Goal: Information Seeking & Learning: Find specific fact

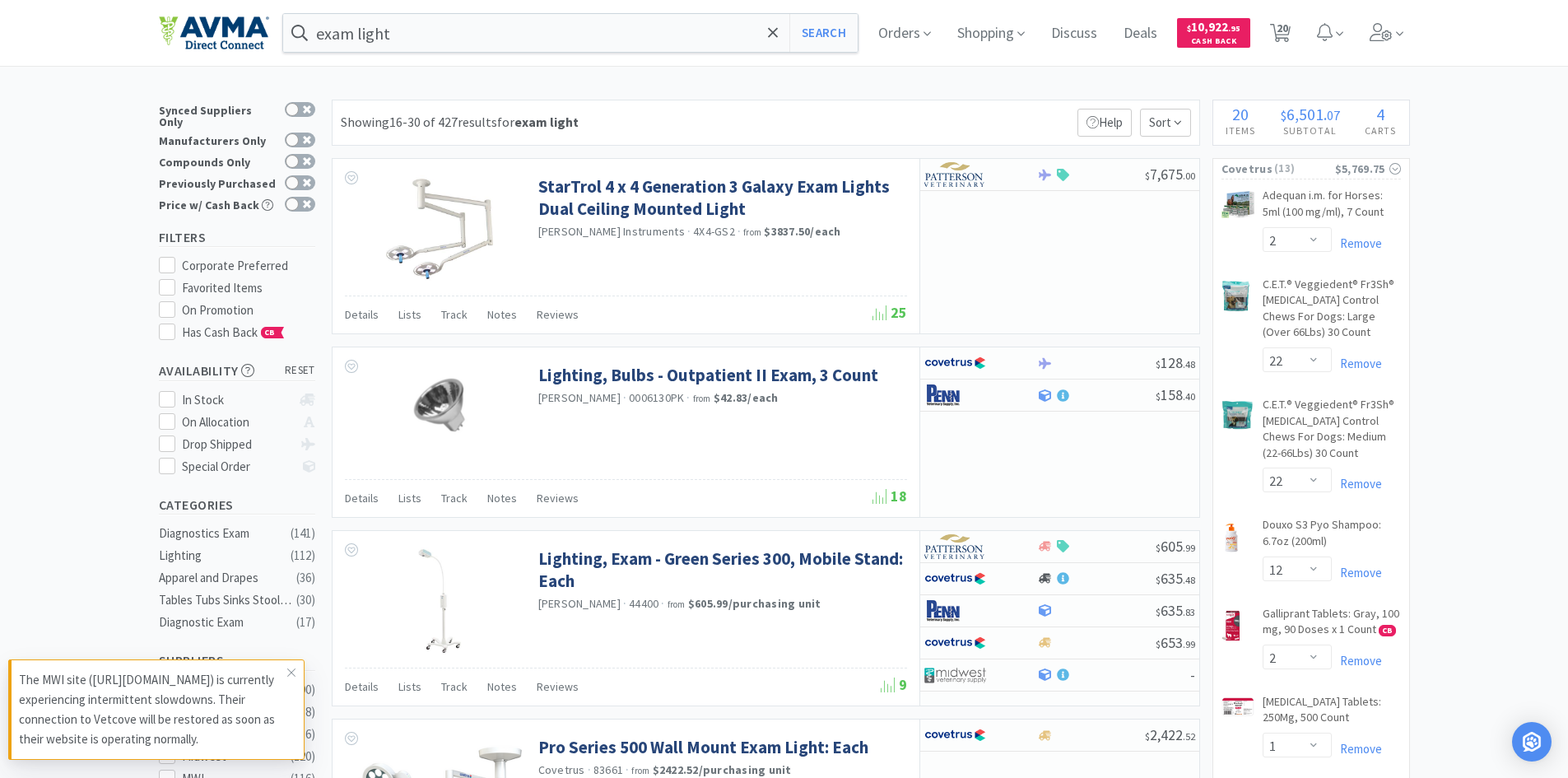
select select "2"
select select "22"
select select "12"
select select "2"
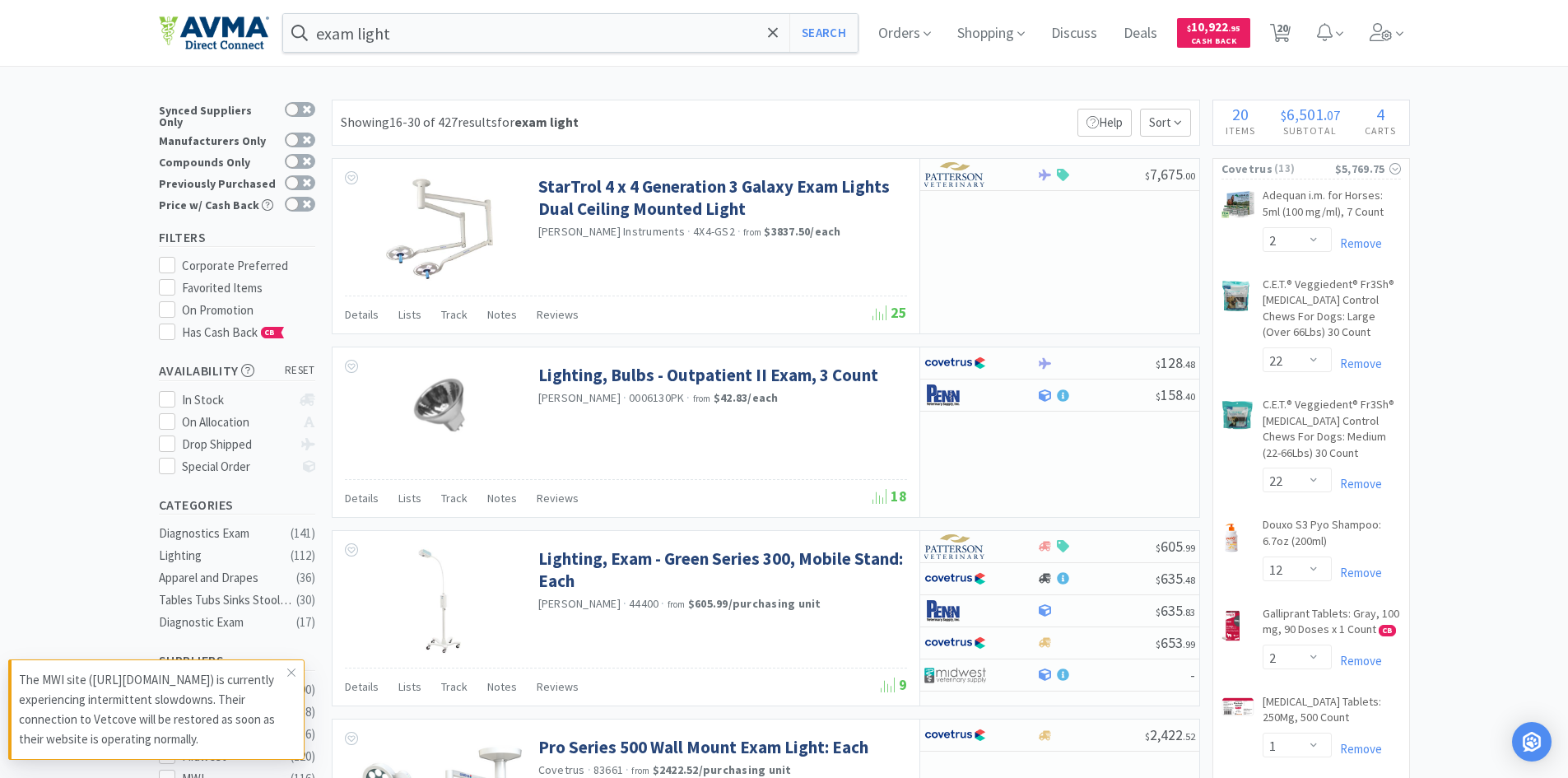
select select "1"
select select "6"
select select "2"
select select "12"
select select "3"
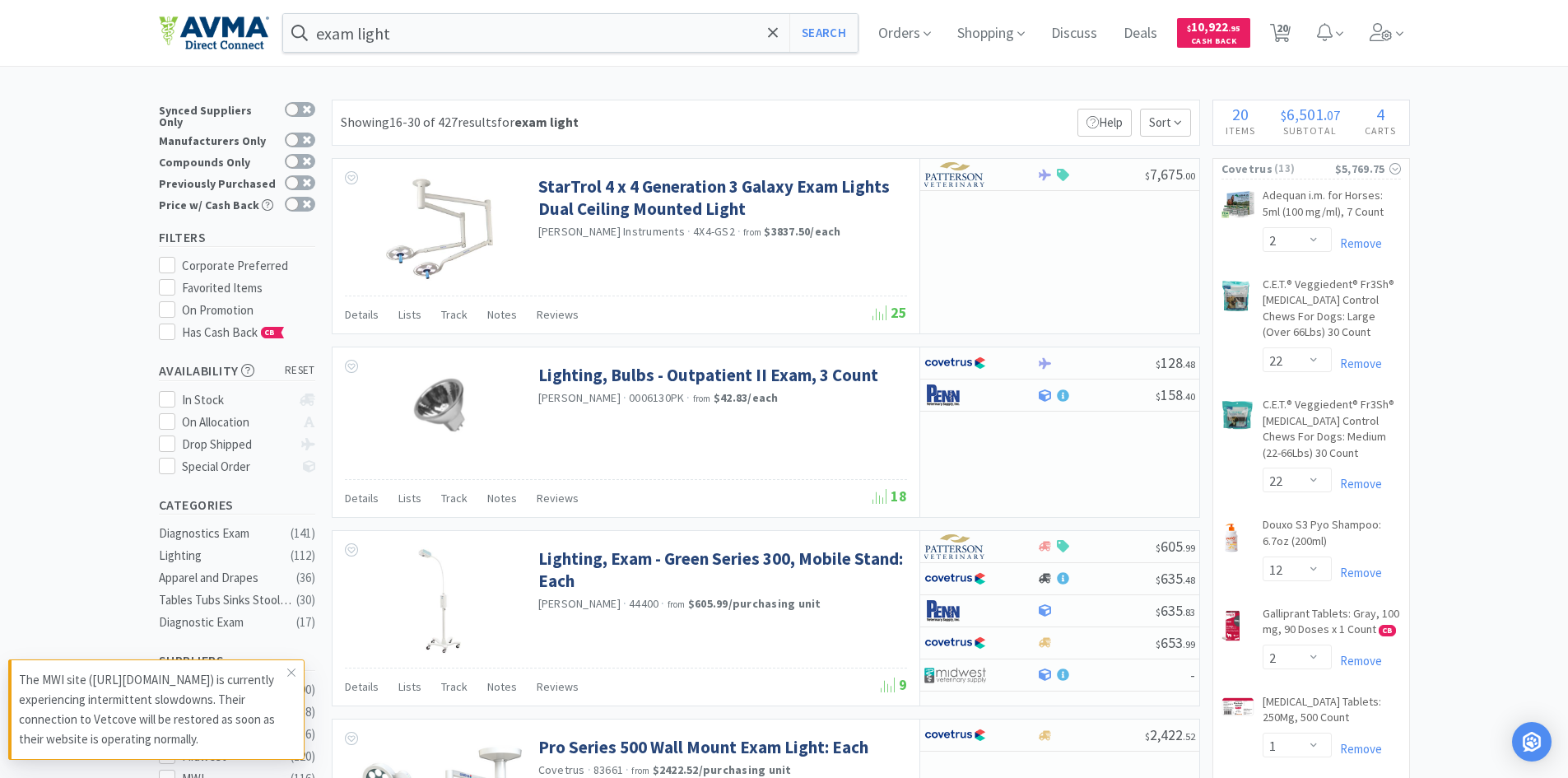
select select "4"
select select "6"
select select "1"
select select "3"
select select "4"
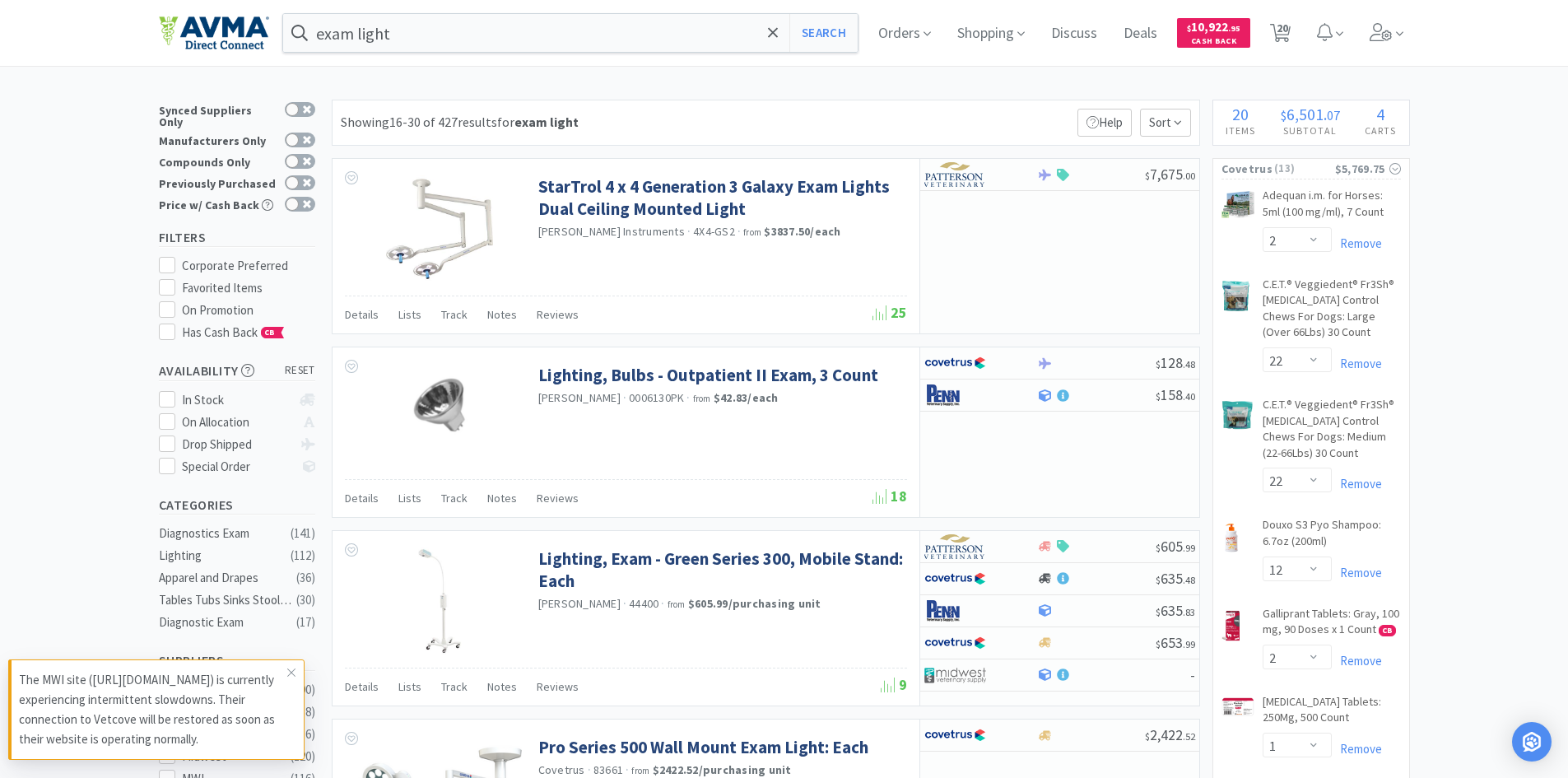
select select "1"
select select "2"
select select "1"
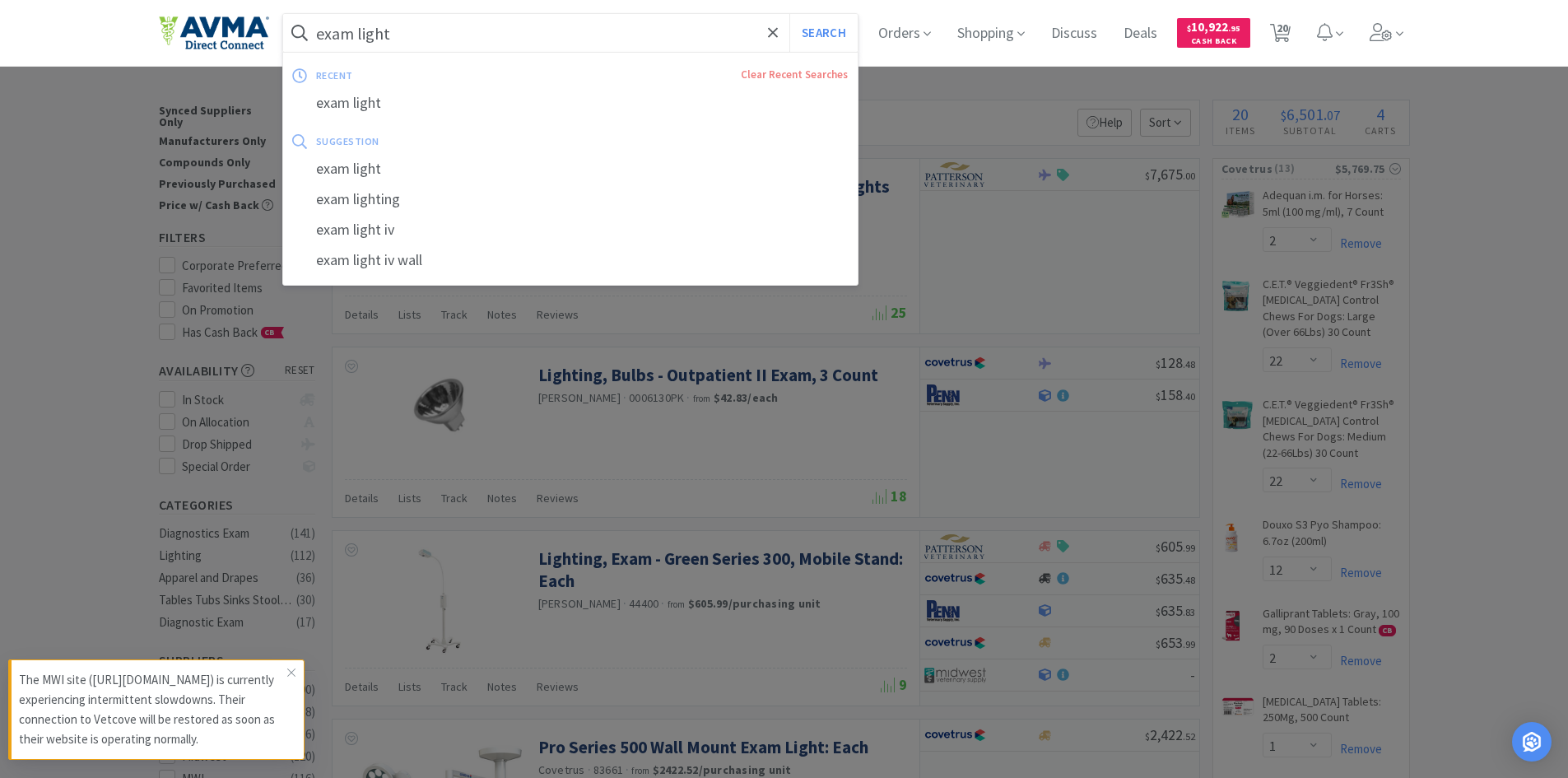
click at [544, 50] on input "exam light" at bounding box center [570, 33] width 575 height 38
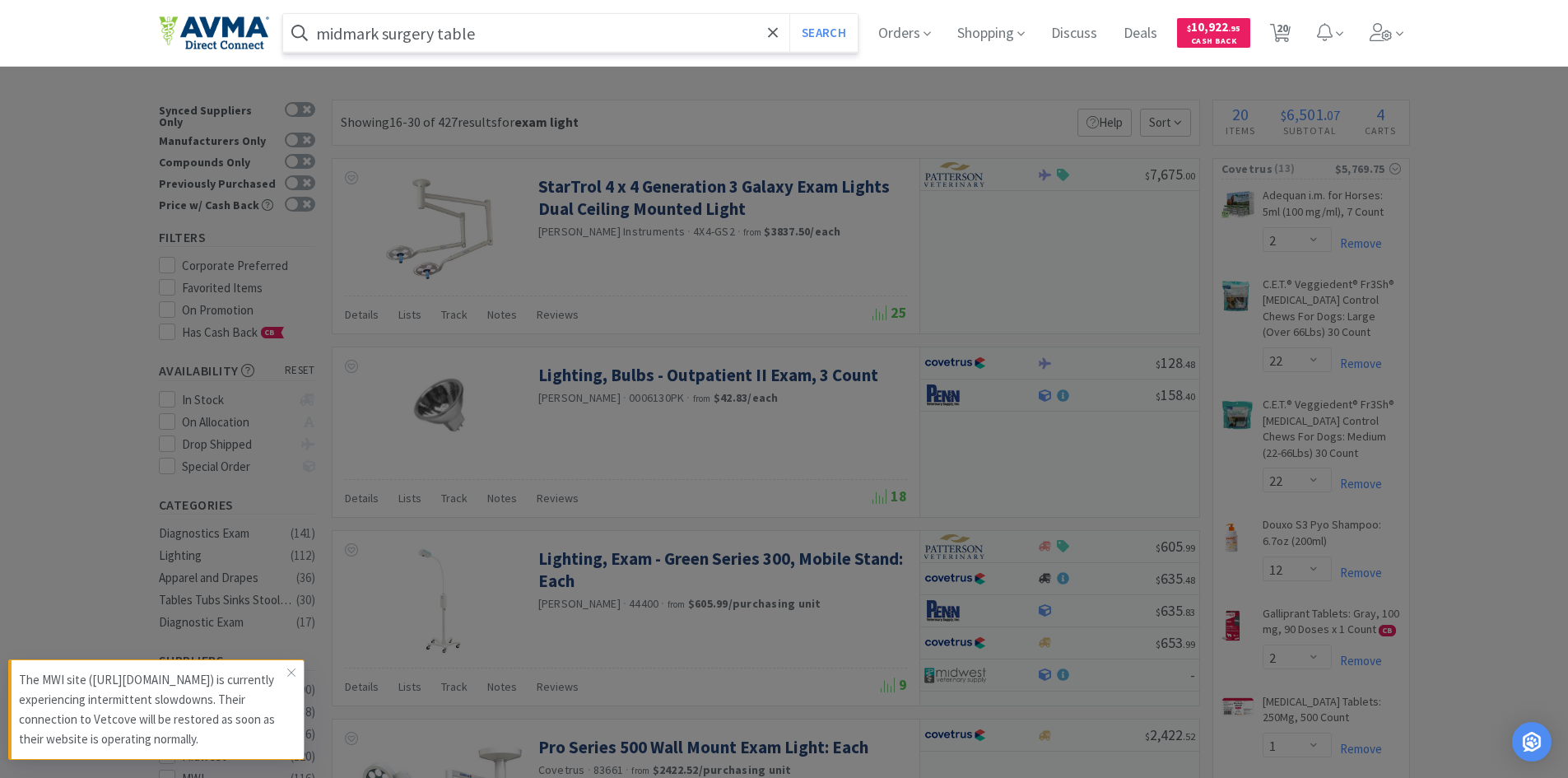
click at [789, 14] on button "Search" at bounding box center [823, 33] width 69 height 38
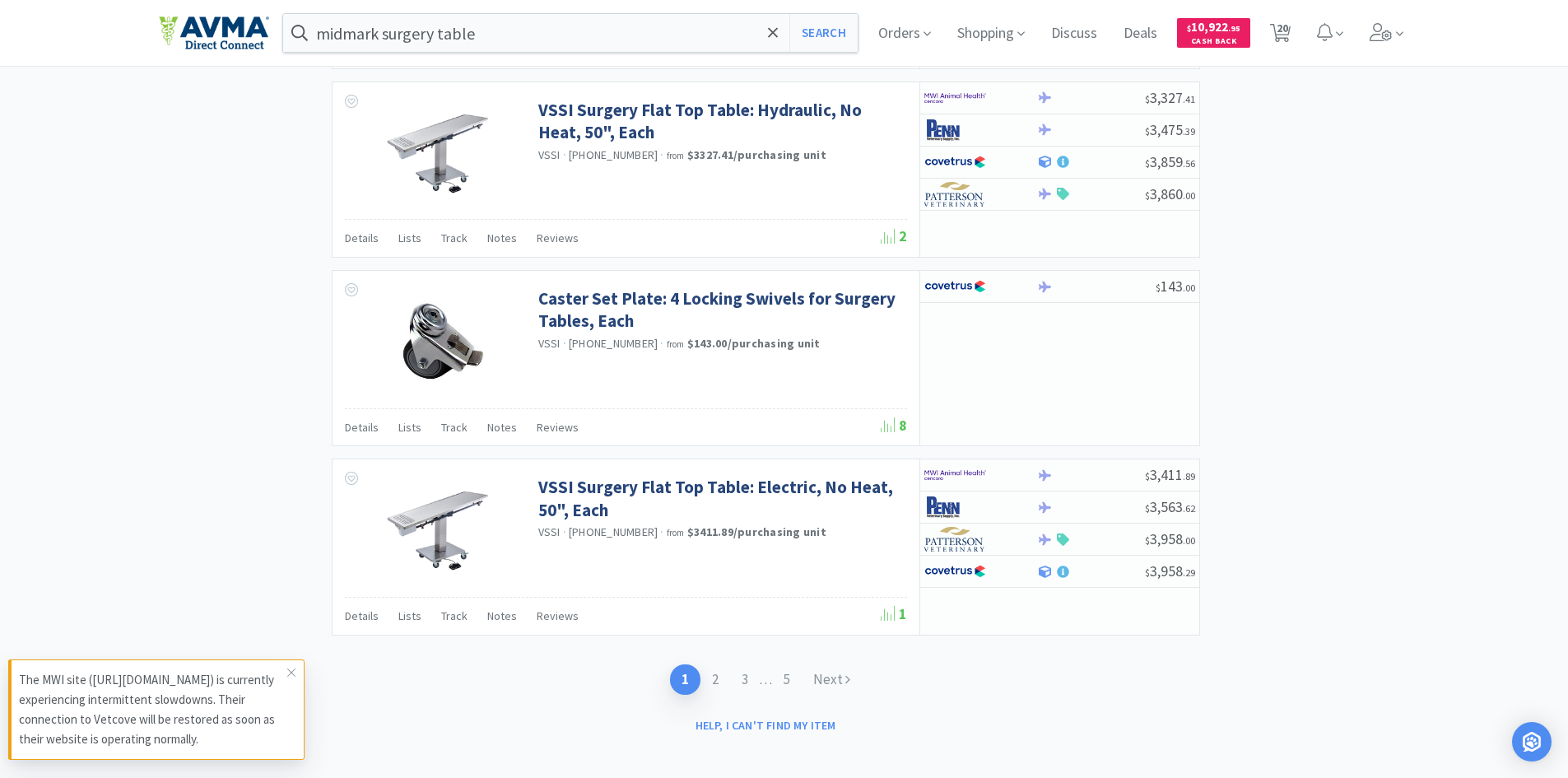
scroll to position [2560, 0]
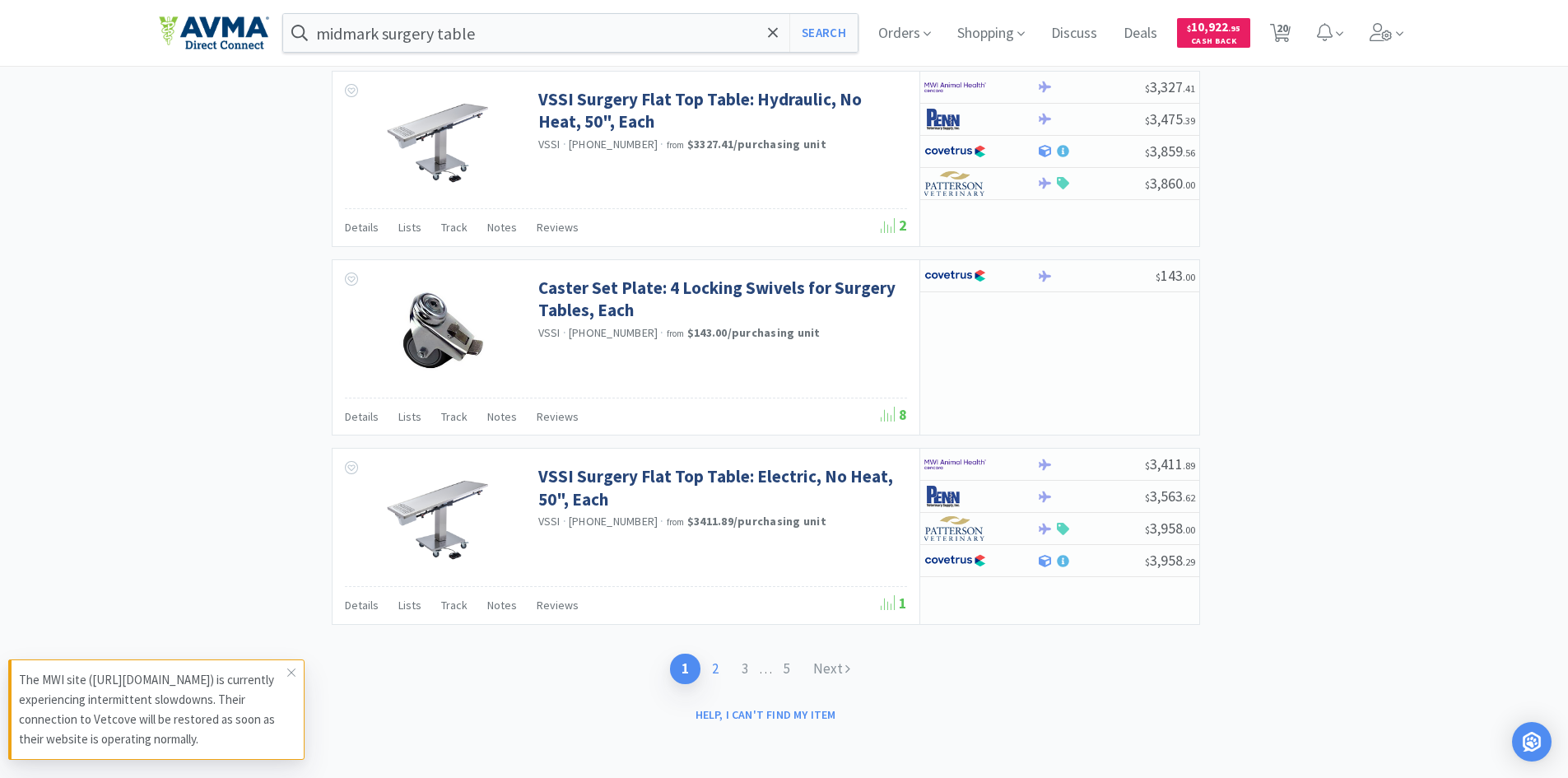
click at [716, 672] on link "2" at bounding box center [716, 669] width 30 height 30
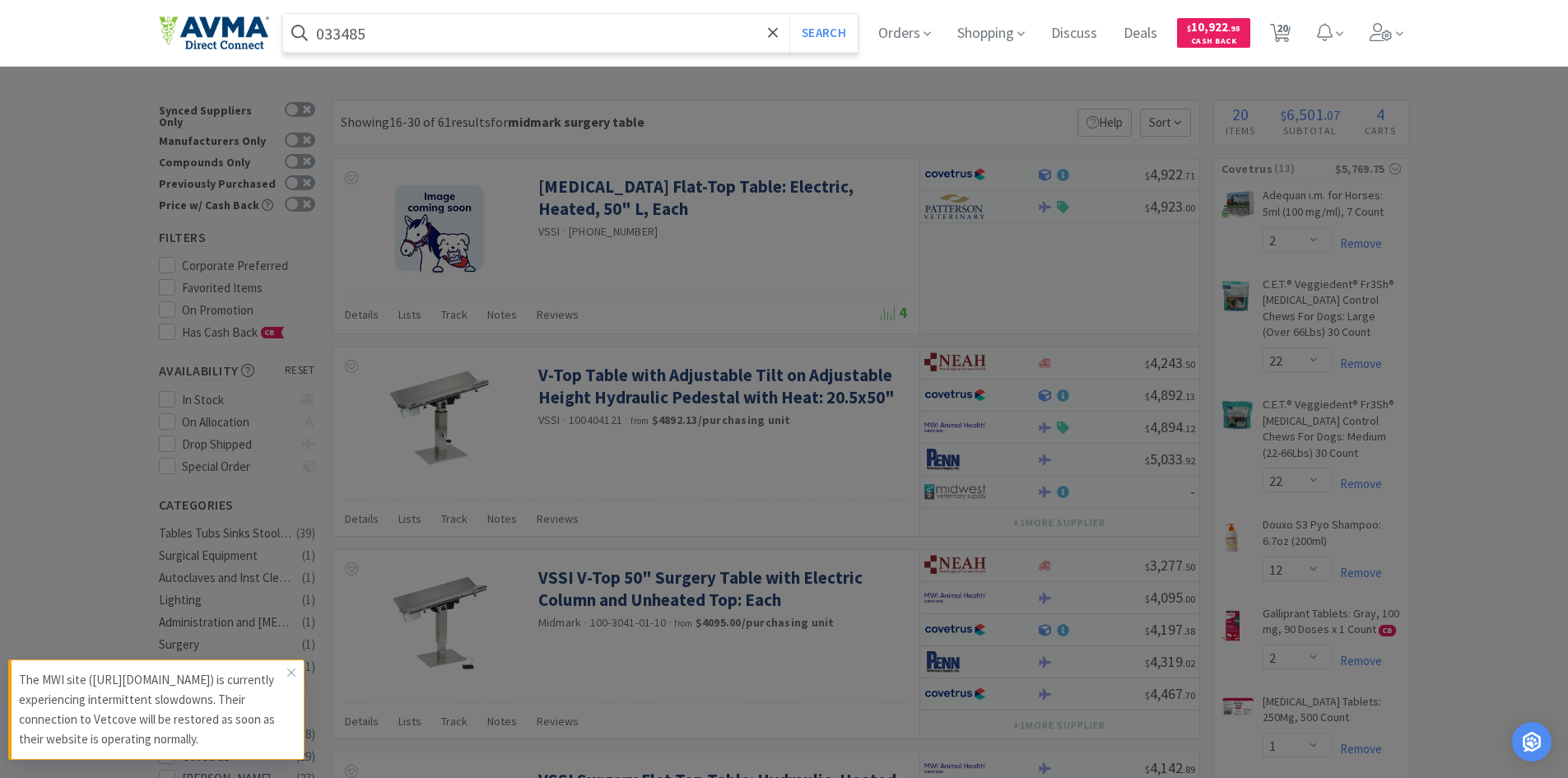
type input "033485"
click at [789, 14] on button "Search" at bounding box center [823, 33] width 69 height 38
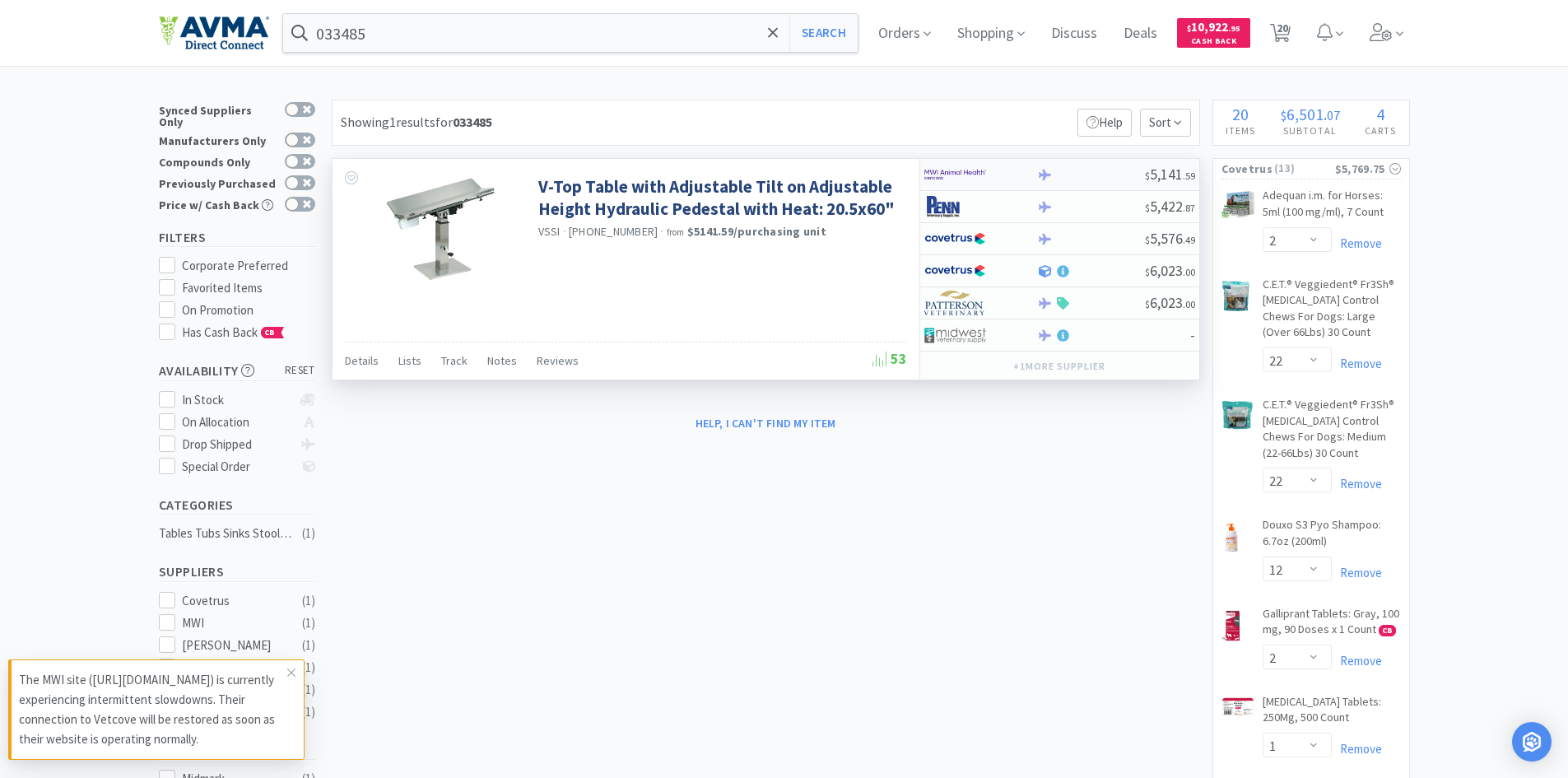
click at [1134, 178] on div at bounding box center [1091, 175] width 108 height 12
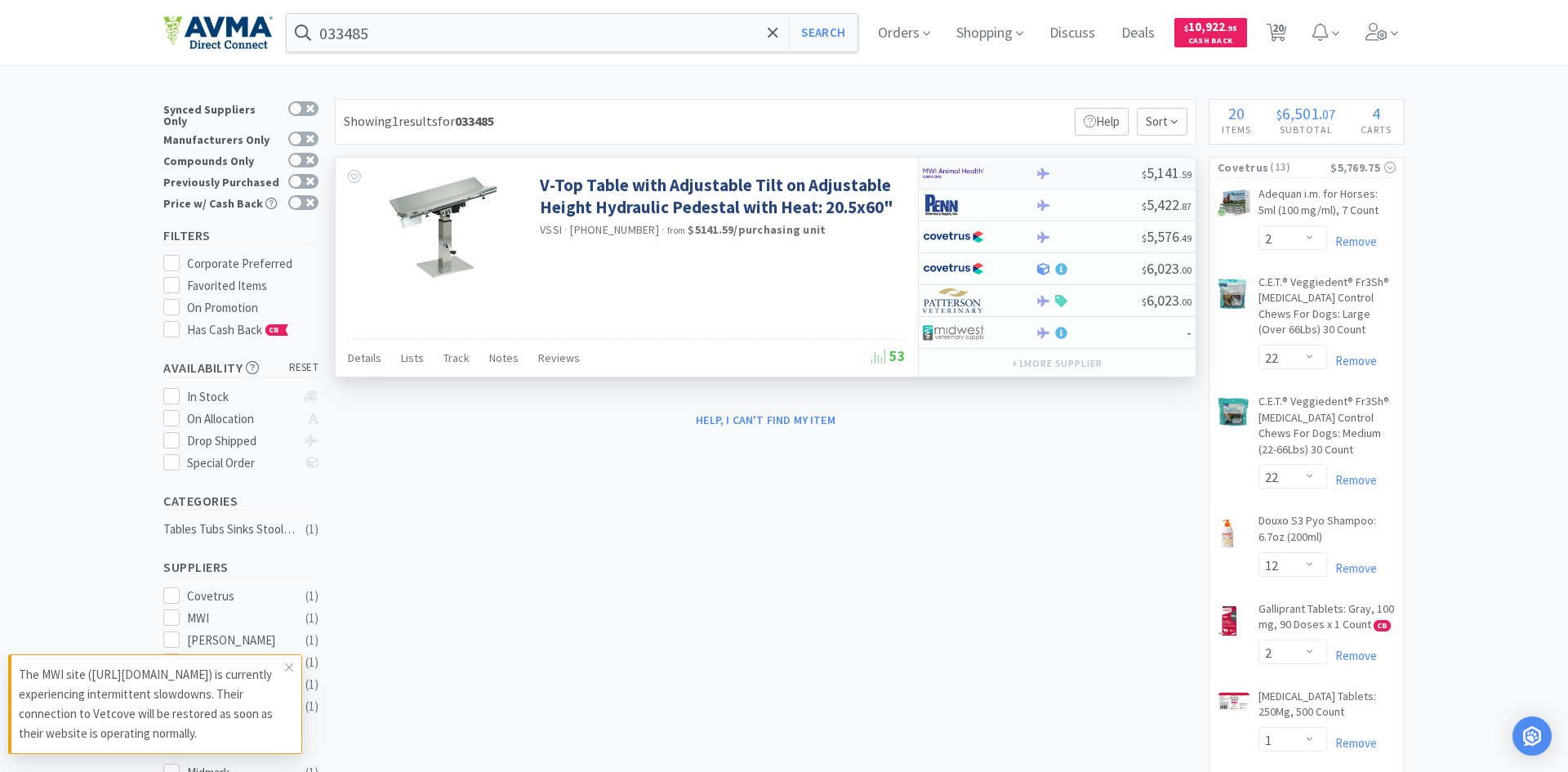
select select "1"
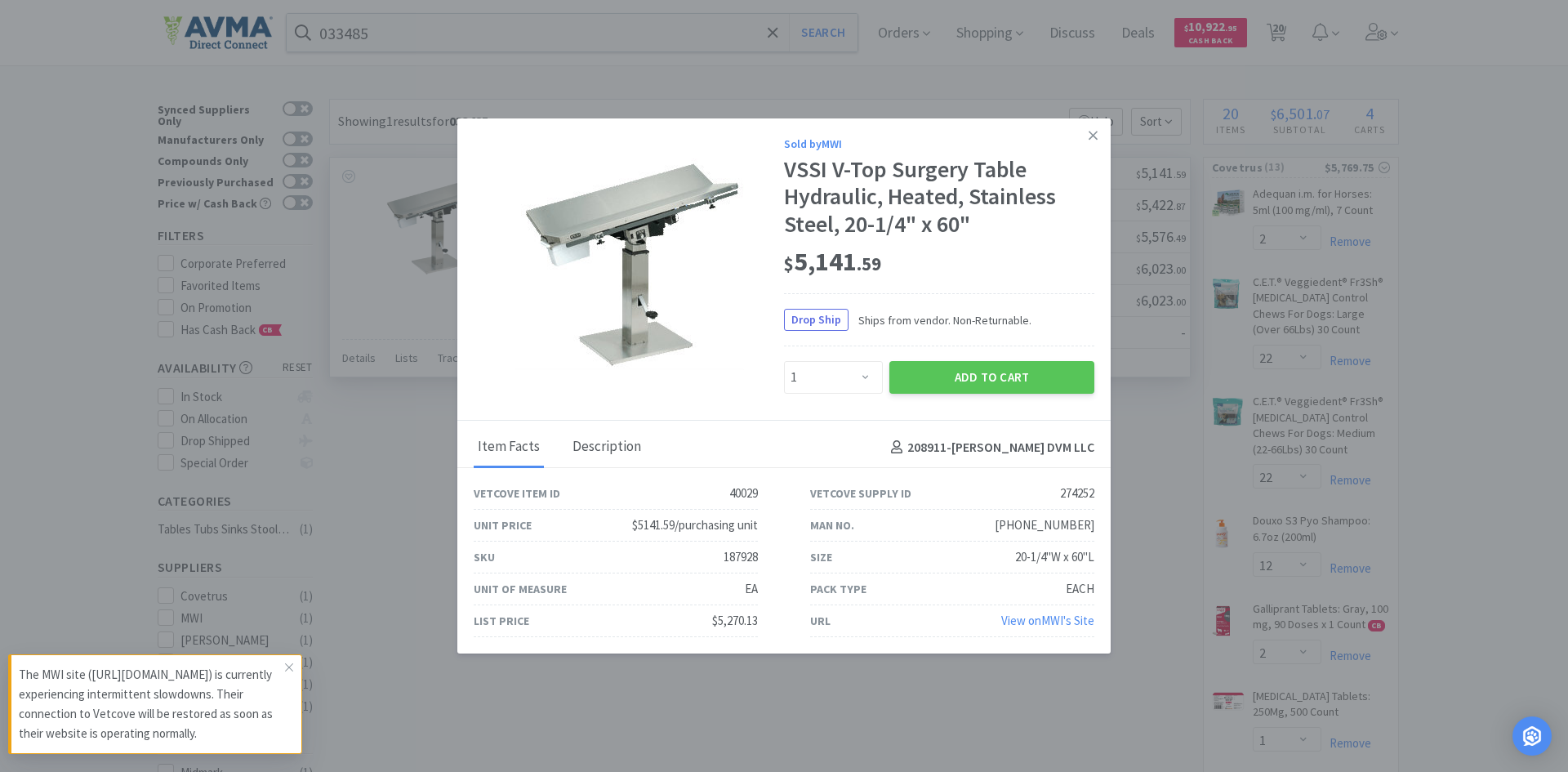
click at [606, 440] on div "Description" at bounding box center [607, 448] width 76 height 41
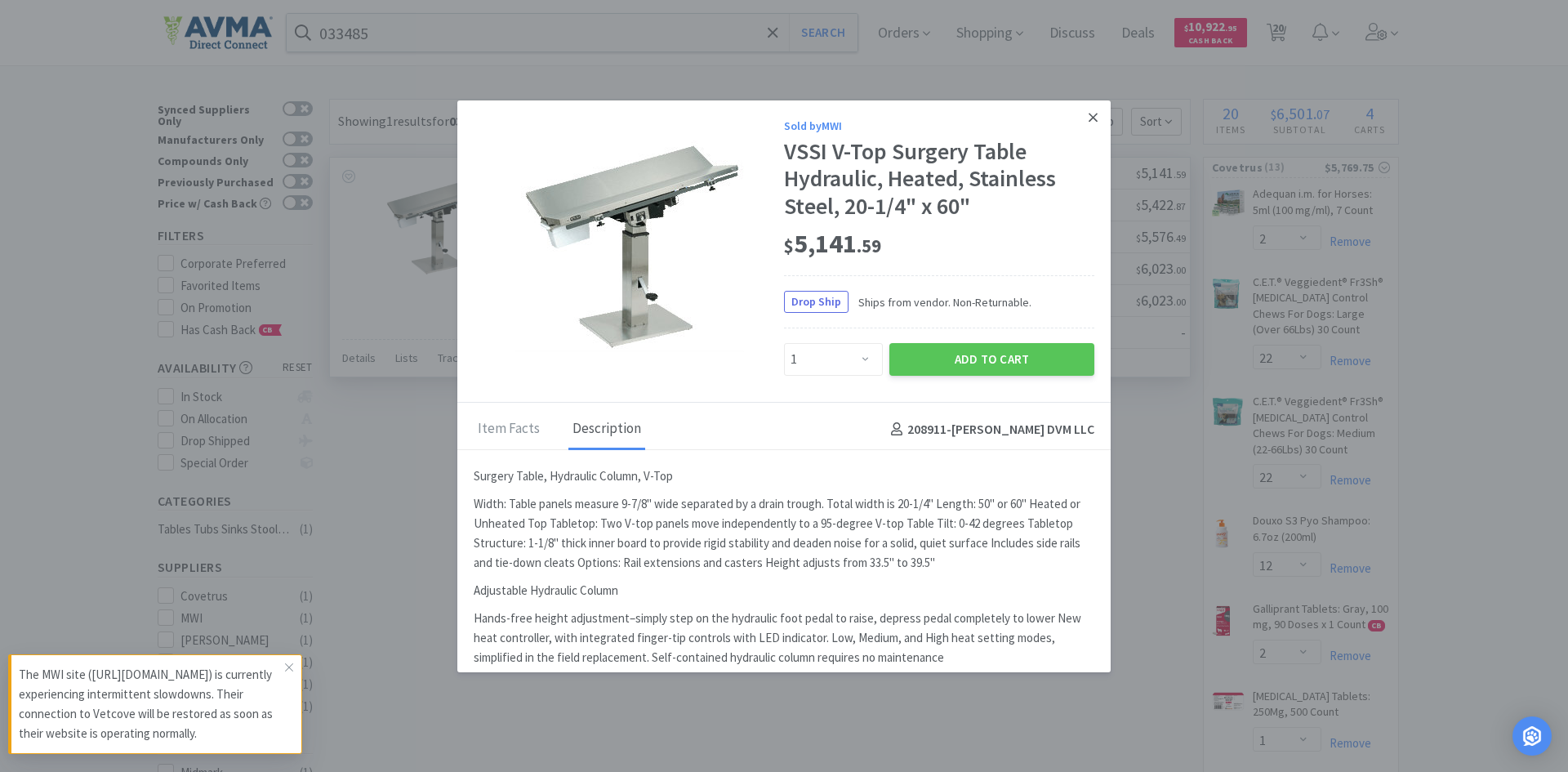
click at [1089, 119] on icon at bounding box center [1093, 117] width 9 height 15
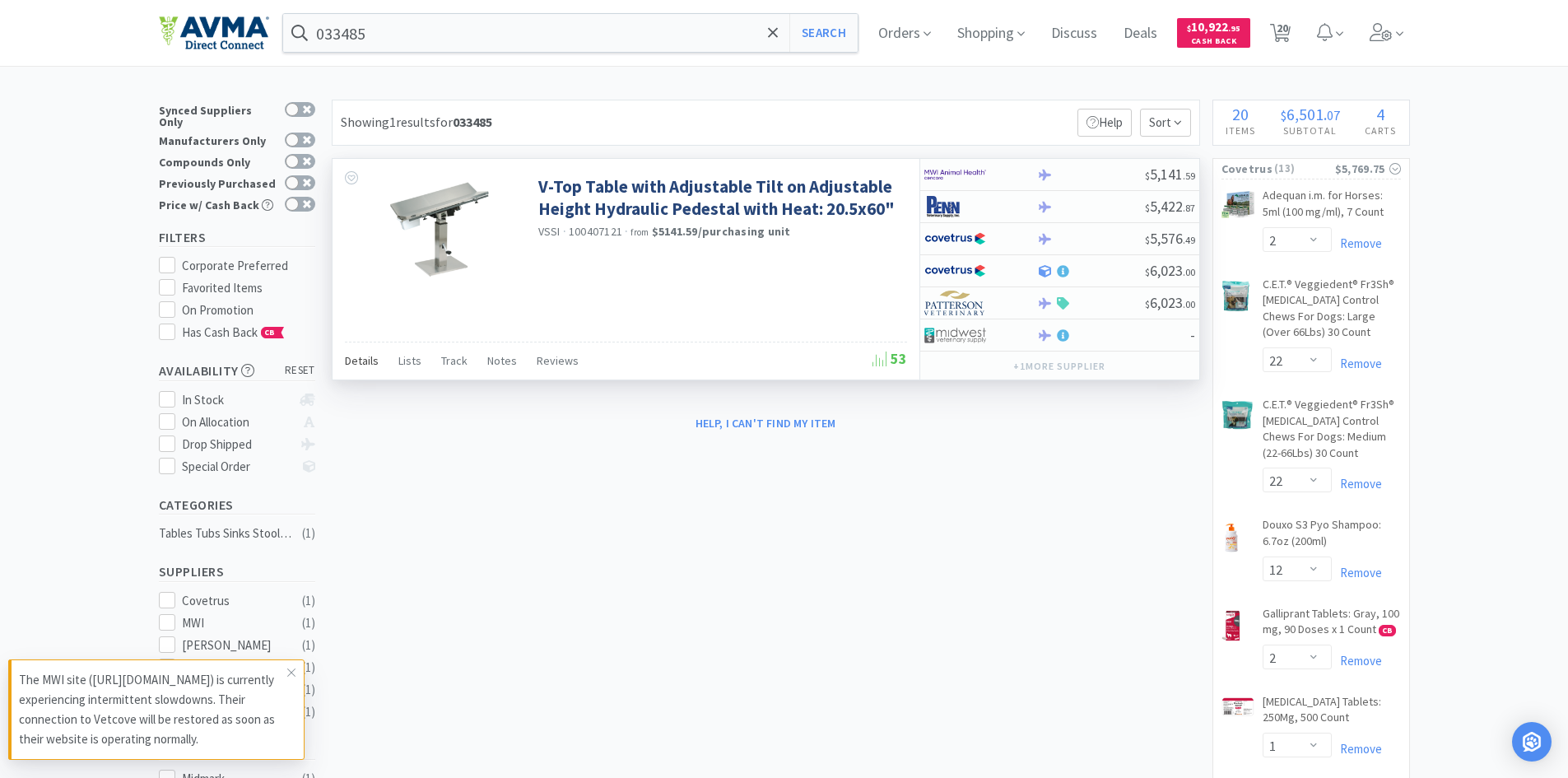
click at [375, 368] on span "Details" at bounding box center [362, 361] width 34 height 15
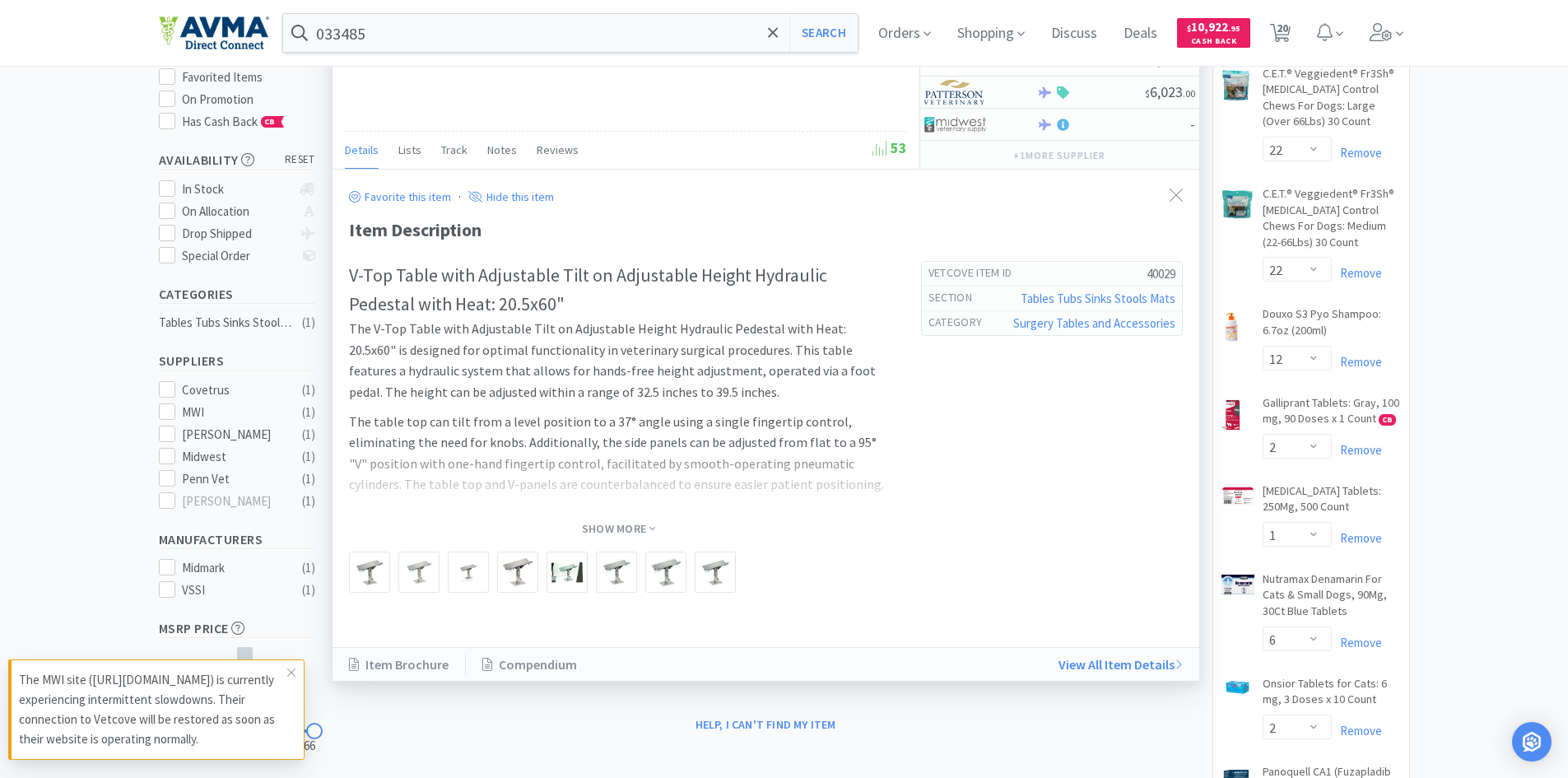
scroll to position [247, 0]
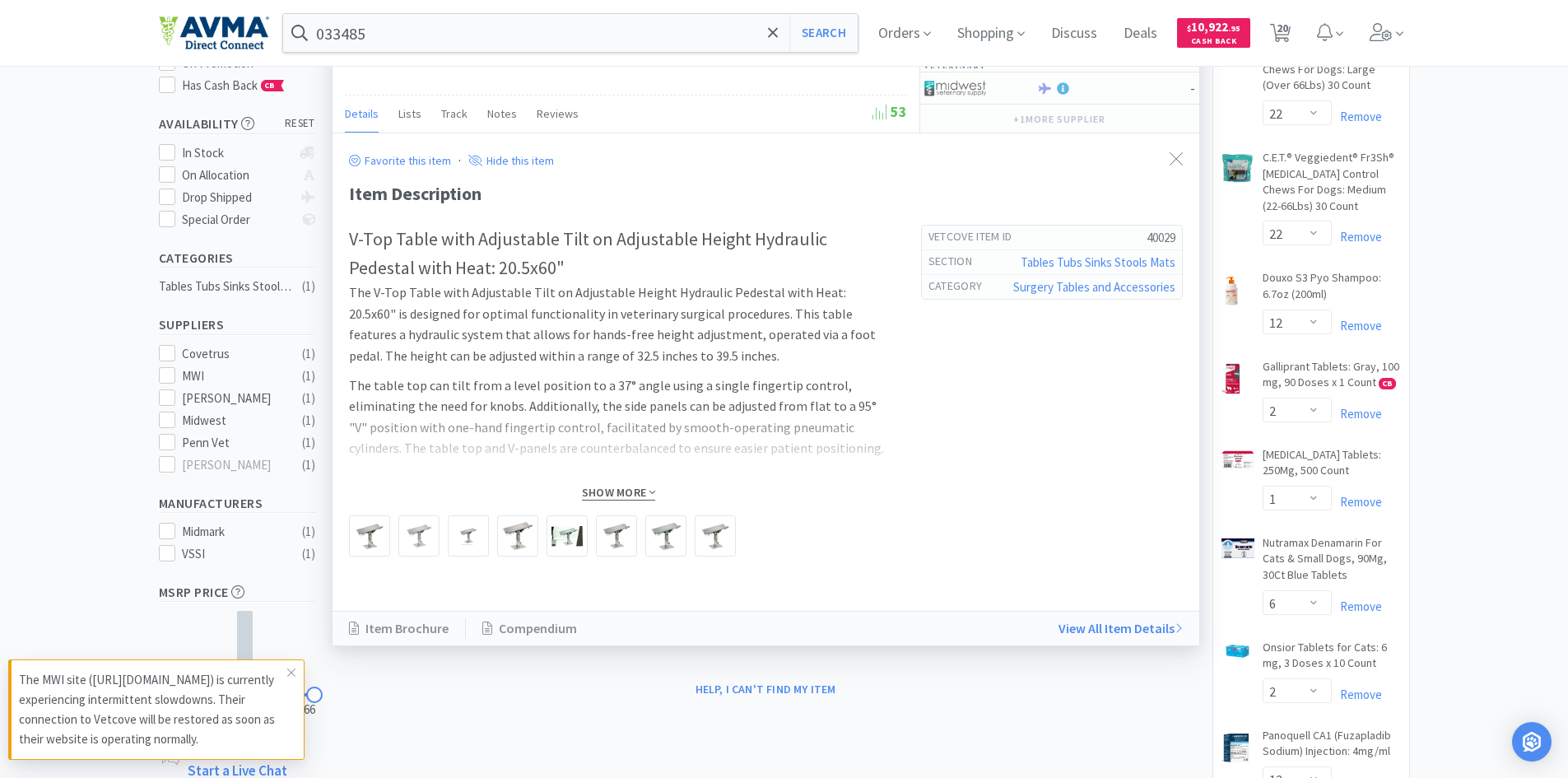
click at [614, 488] on span "Show More" at bounding box center [618, 492] width 73 height 16
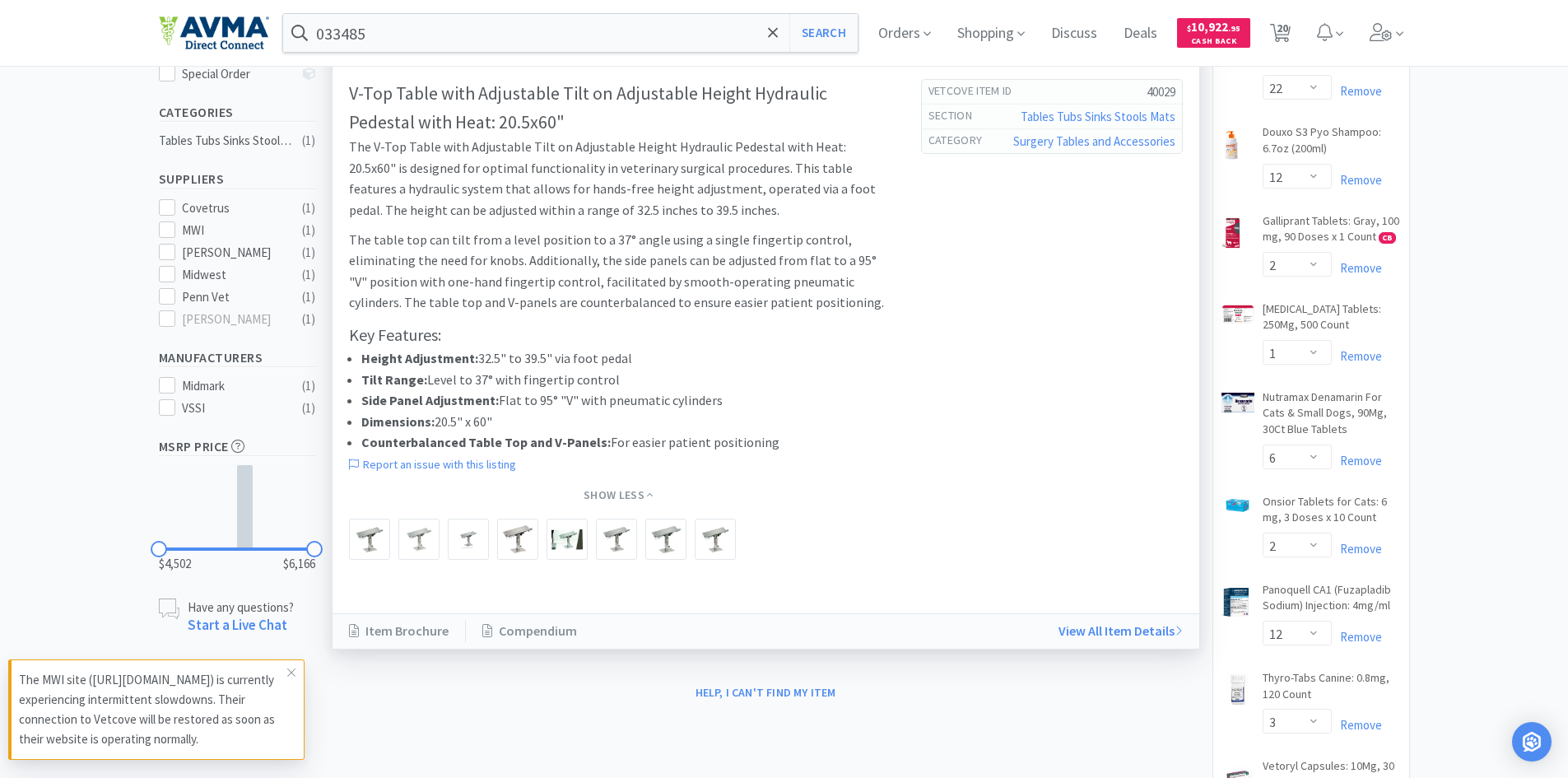
scroll to position [412, 0]
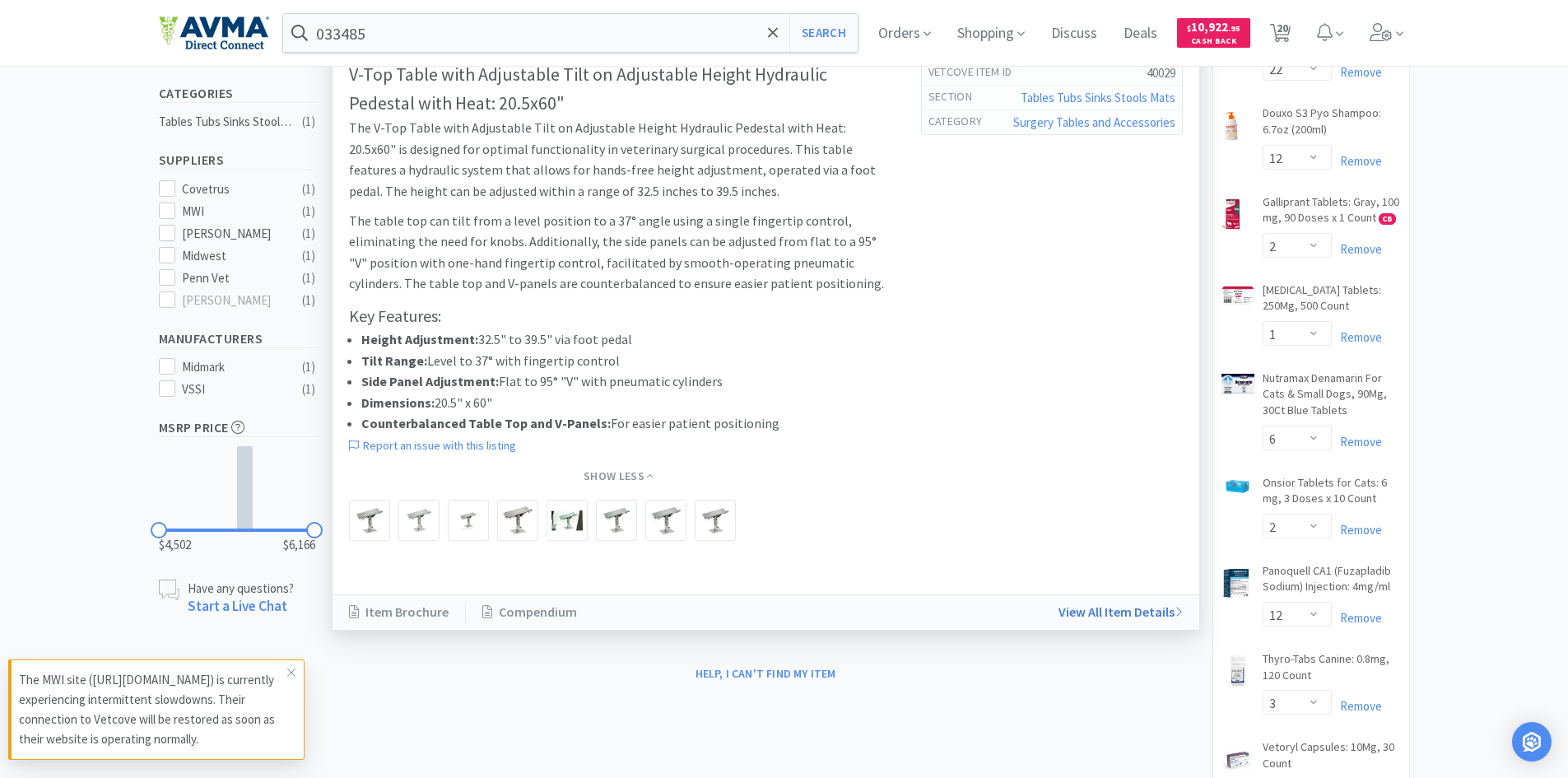
click at [1077, 606] on link "View All Item Details" at bounding box center [1112, 612] width 141 height 22
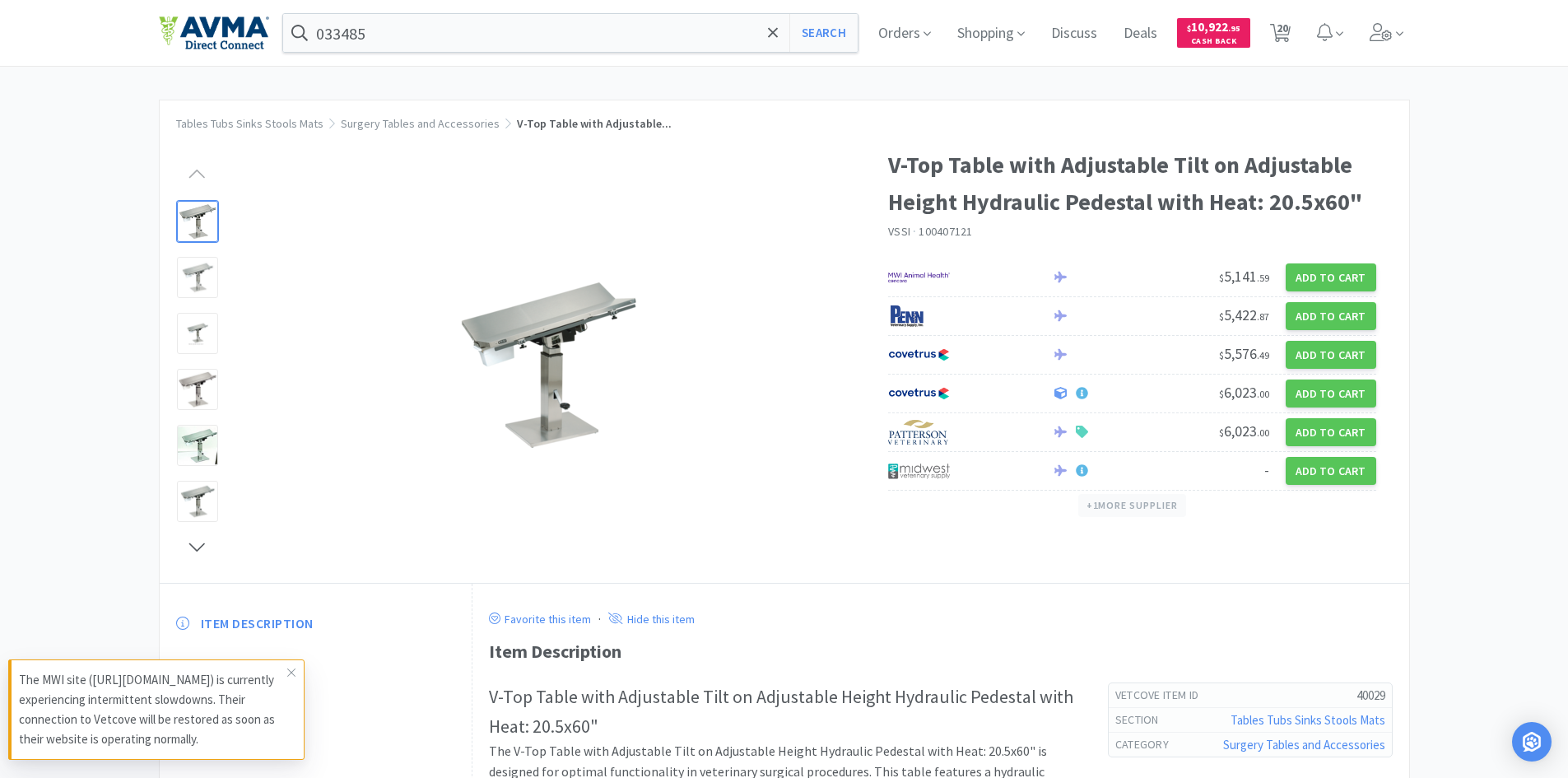
click at [1126, 508] on button "+ 1 more supplier" at bounding box center [1132, 506] width 108 height 23
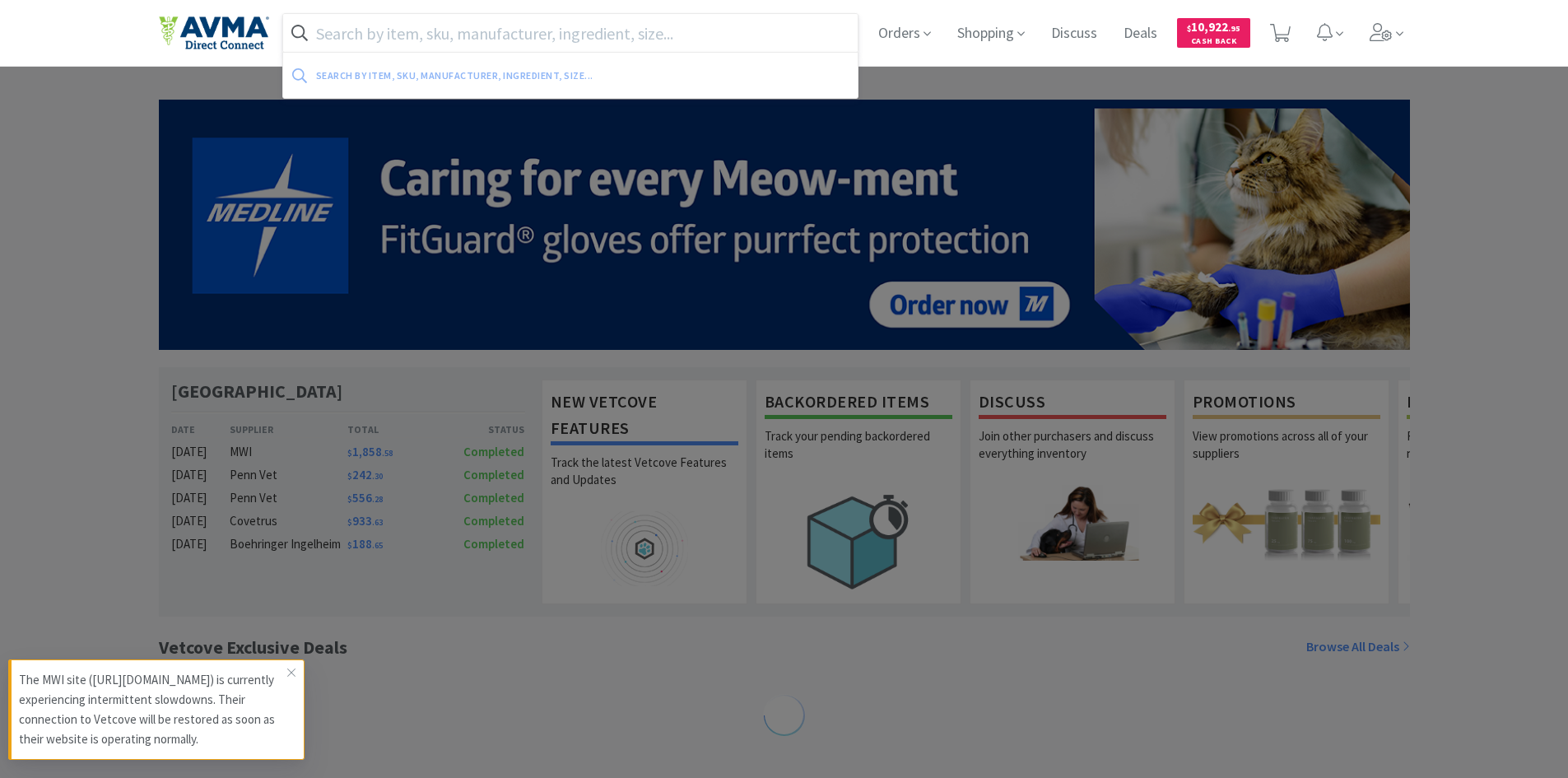
click at [614, 37] on input "text" at bounding box center [570, 33] width 575 height 38
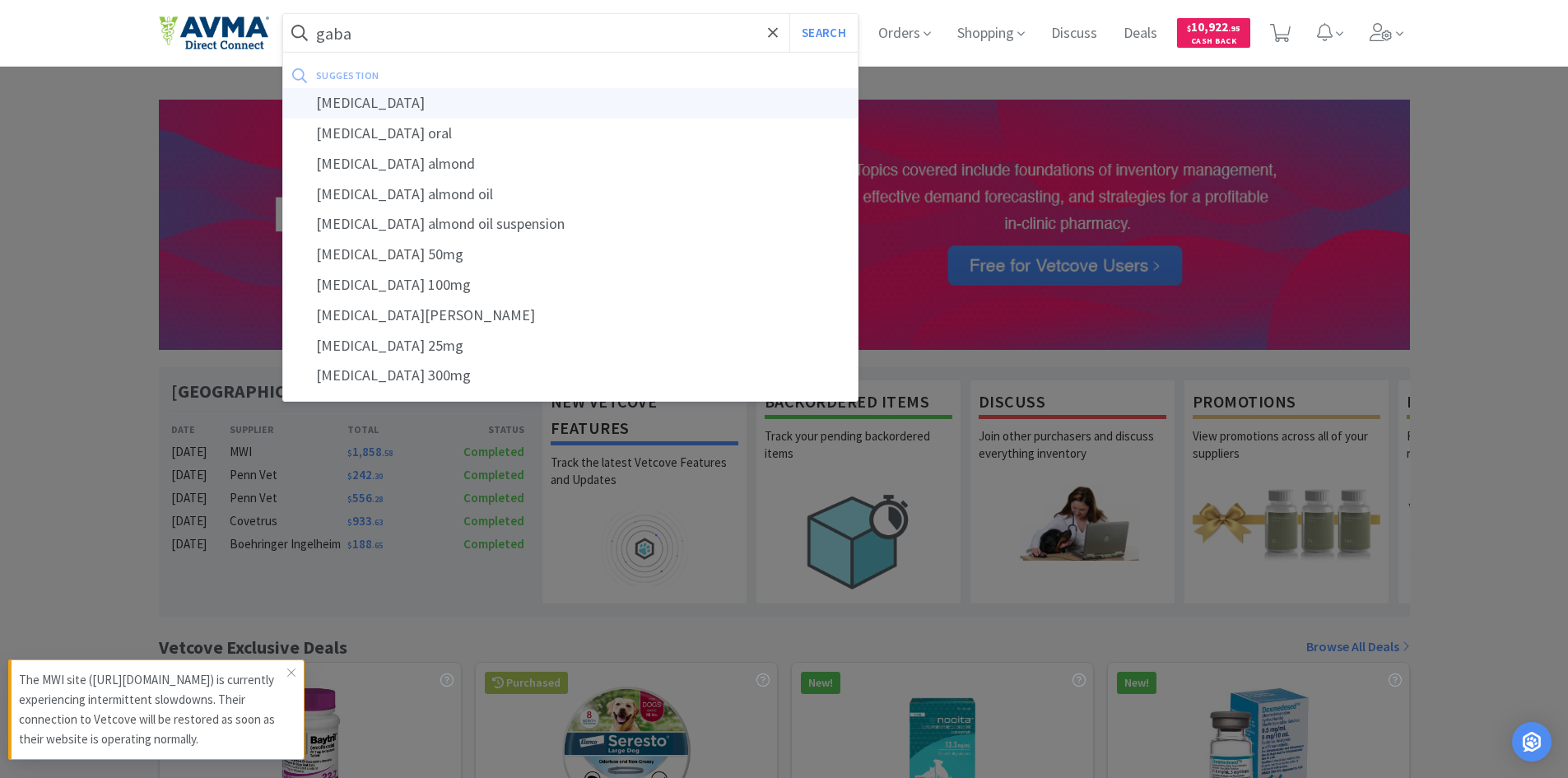
click at [386, 111] on div "gabapentin" at bounding box center [570, 103] width 575 height 30
type input "gabapentin"
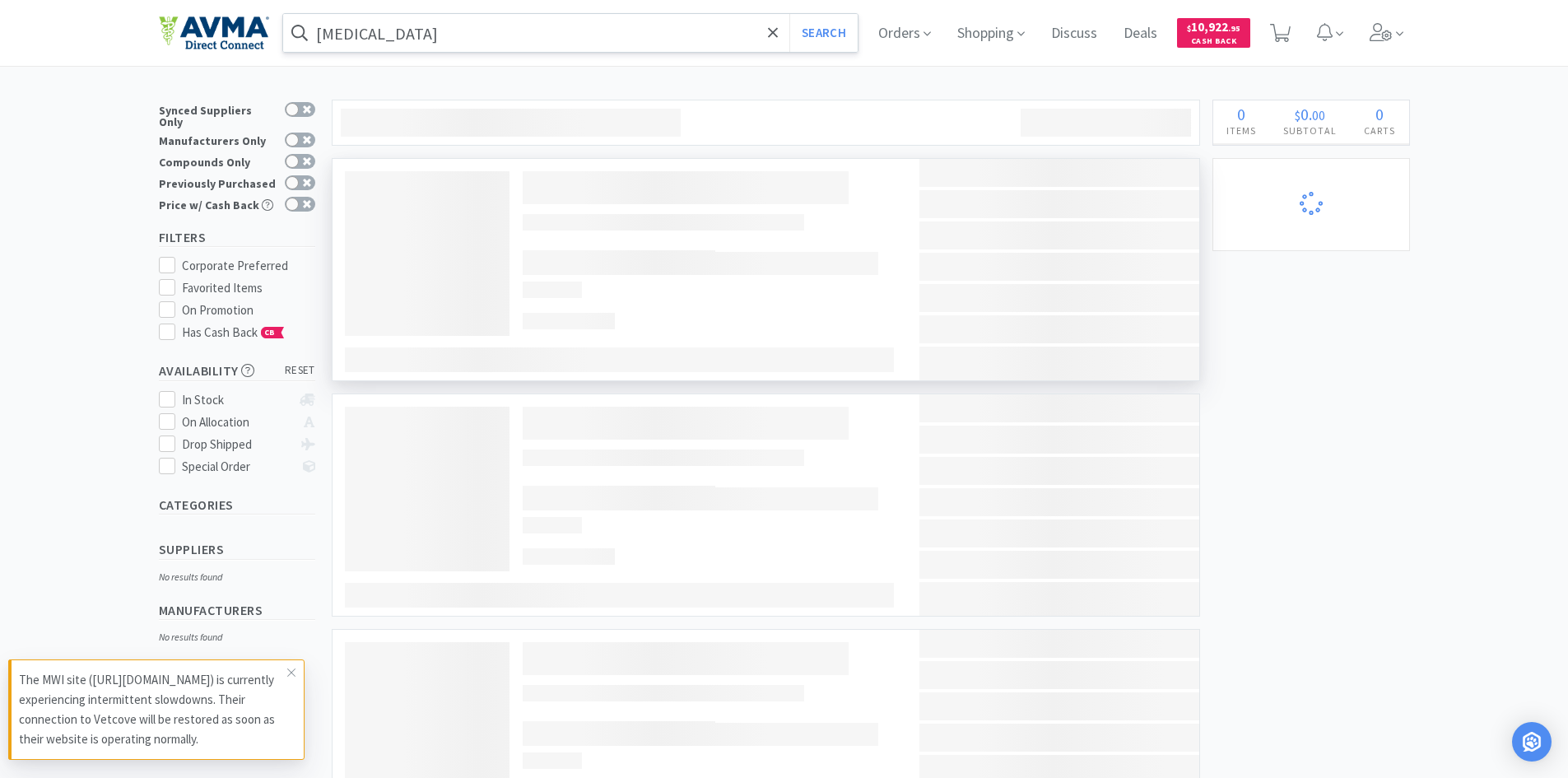
select select "6"
select select "1"
select select "3"
select select "4"
select select "1"
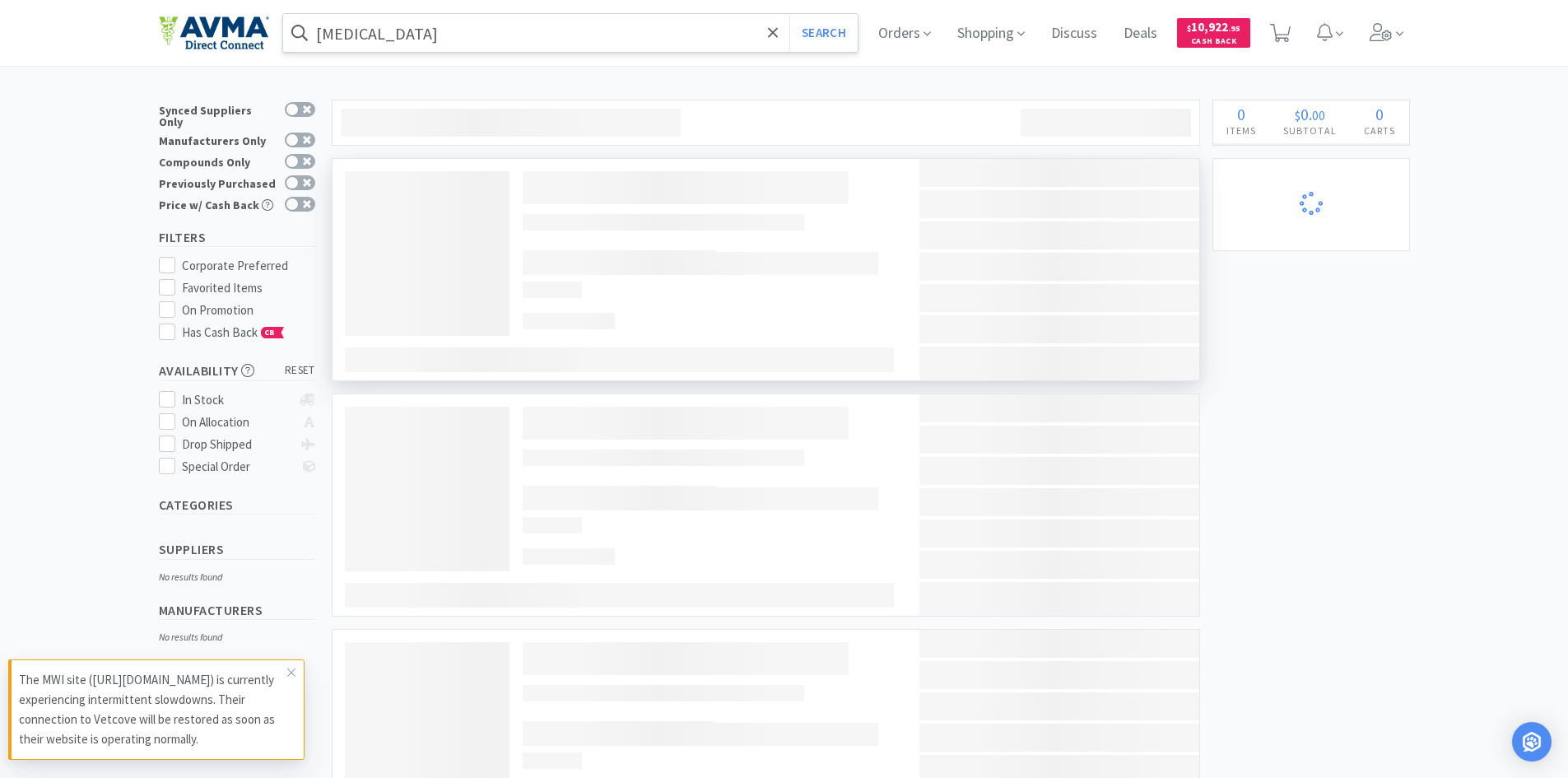
select select "2"
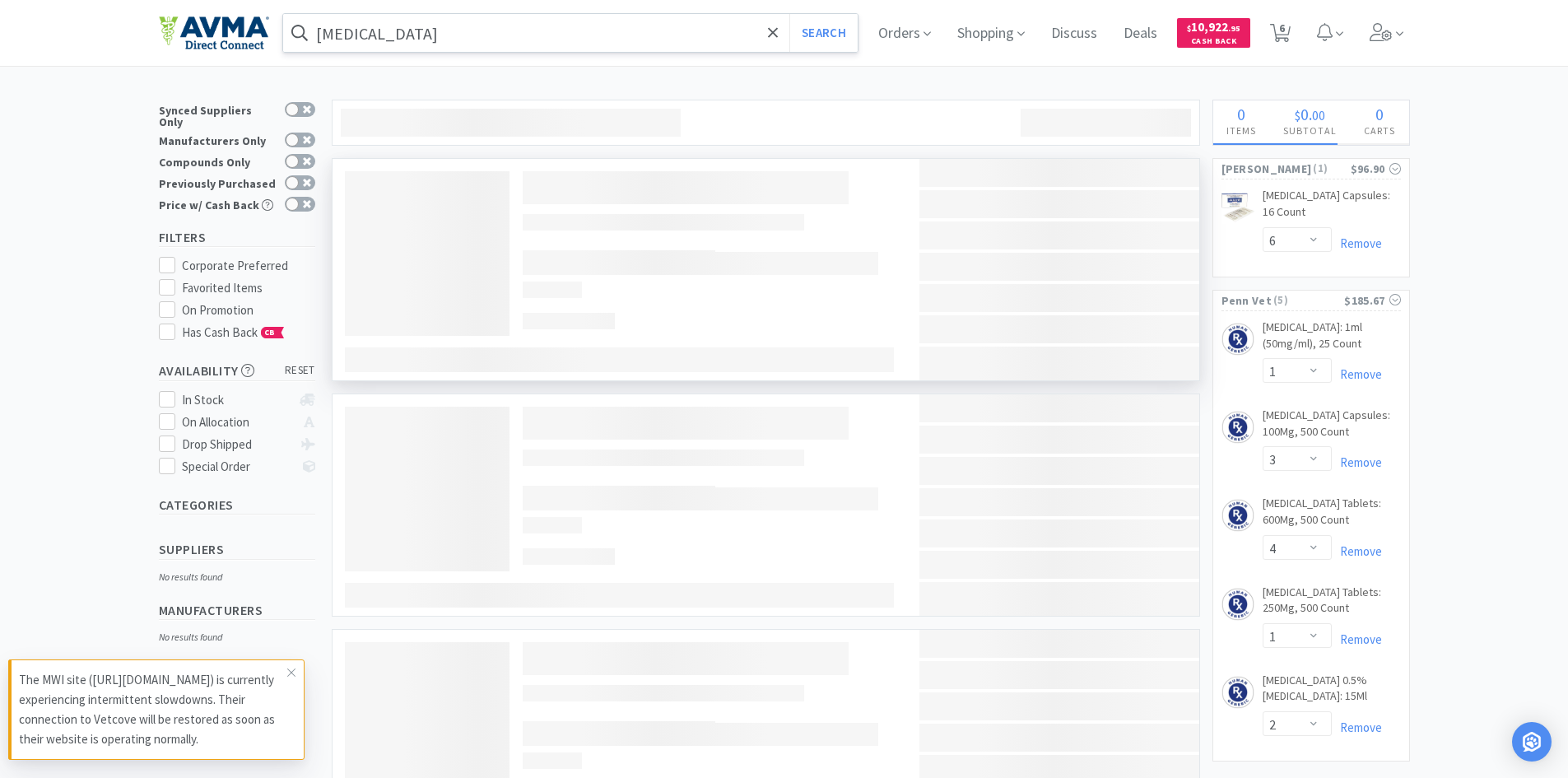
select select "1"
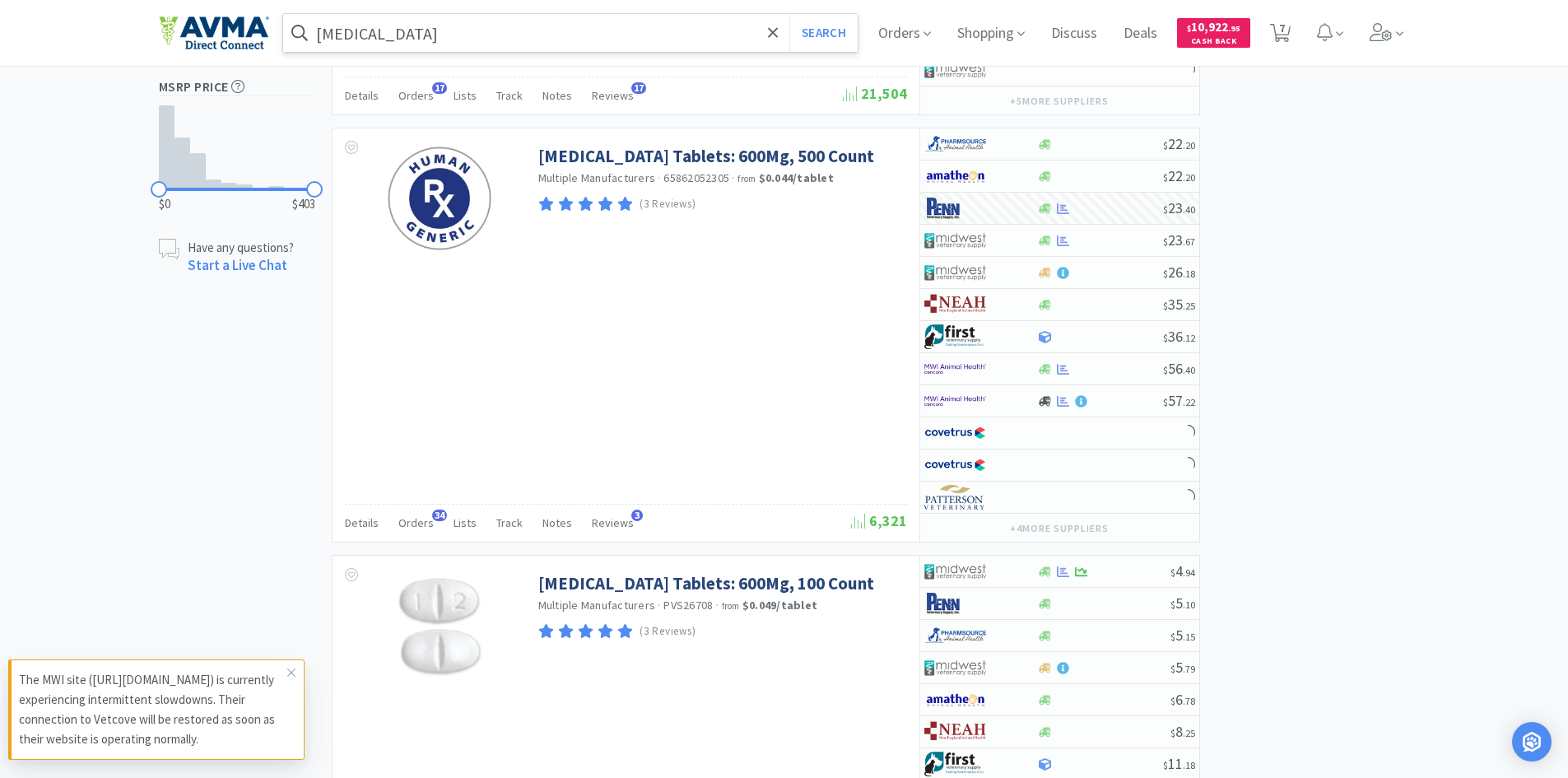
scroll to position [1235, 0]
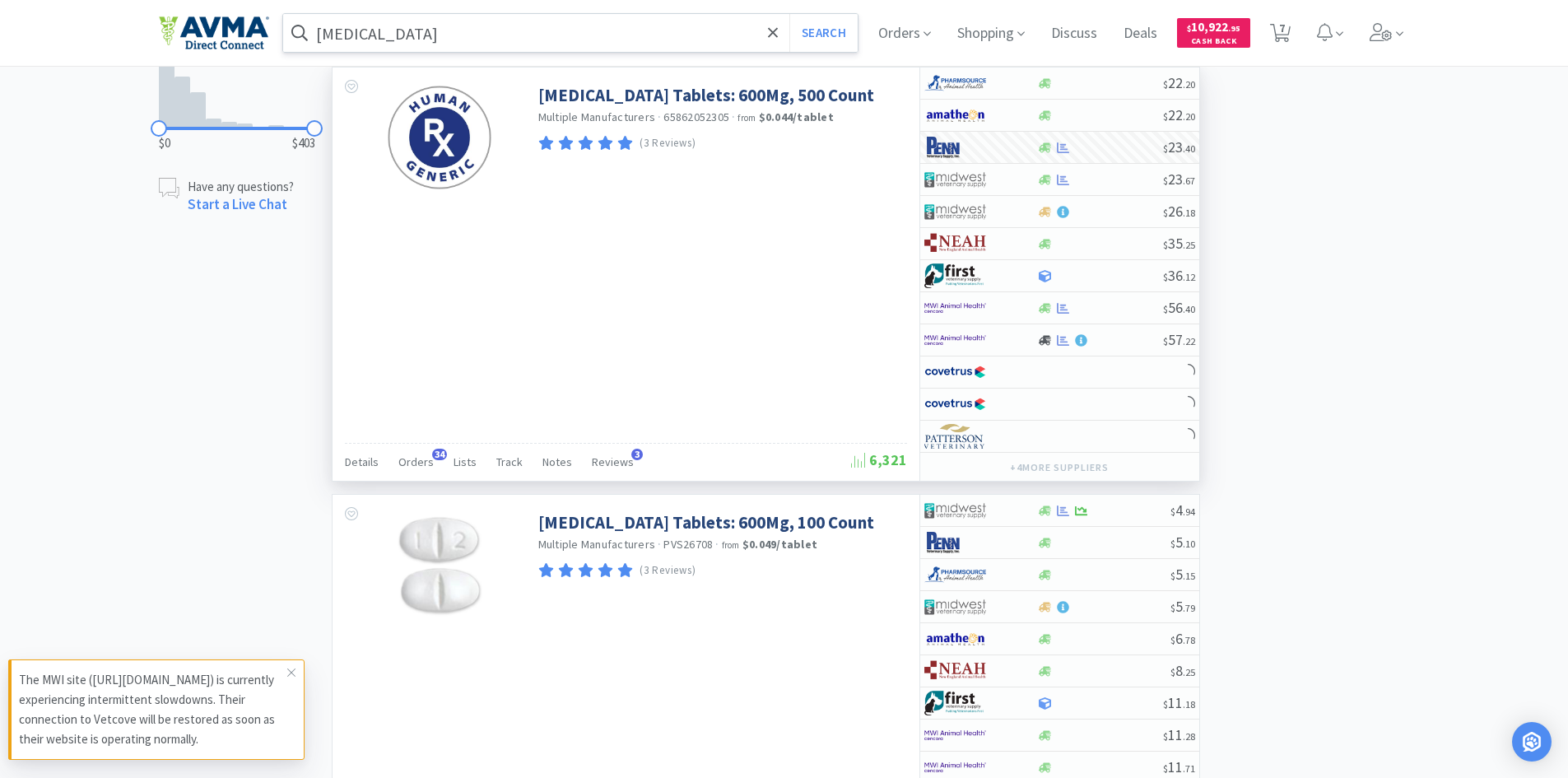
click at [399, 446] on div "Details Orders 34 Lists Track Notes Reviews 3 6,321" at bounding box center [626, 461] width 562 height 38
click at [410, 473] on div "Orders 34" at bounding box center [416, 463] width 36 height 31
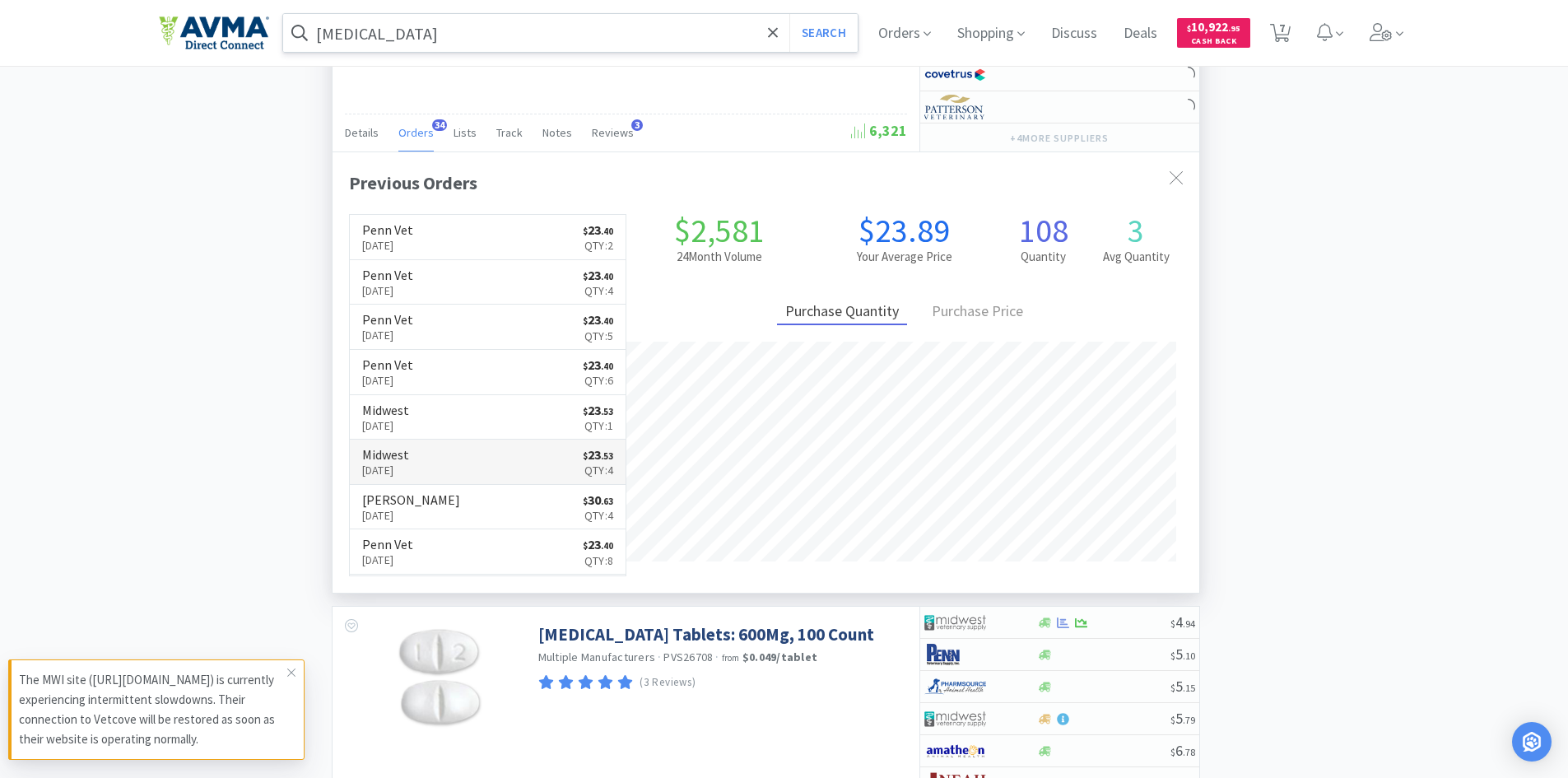
scroll to position [442, 866]
select select "2"
select select "22"
select select "12"
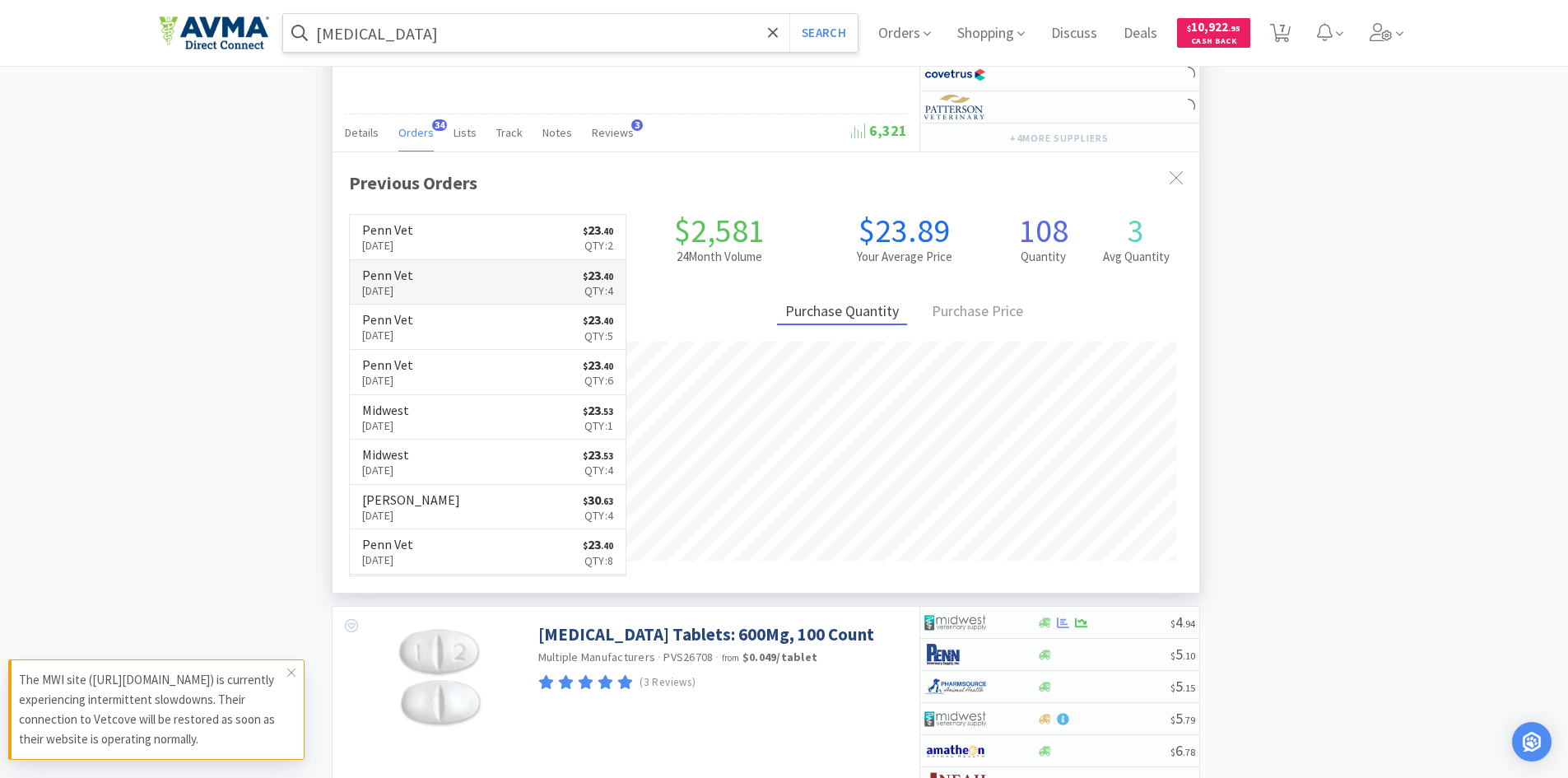
select select "2"
select select "1"
select select "6"
select select "2"
select select "12"
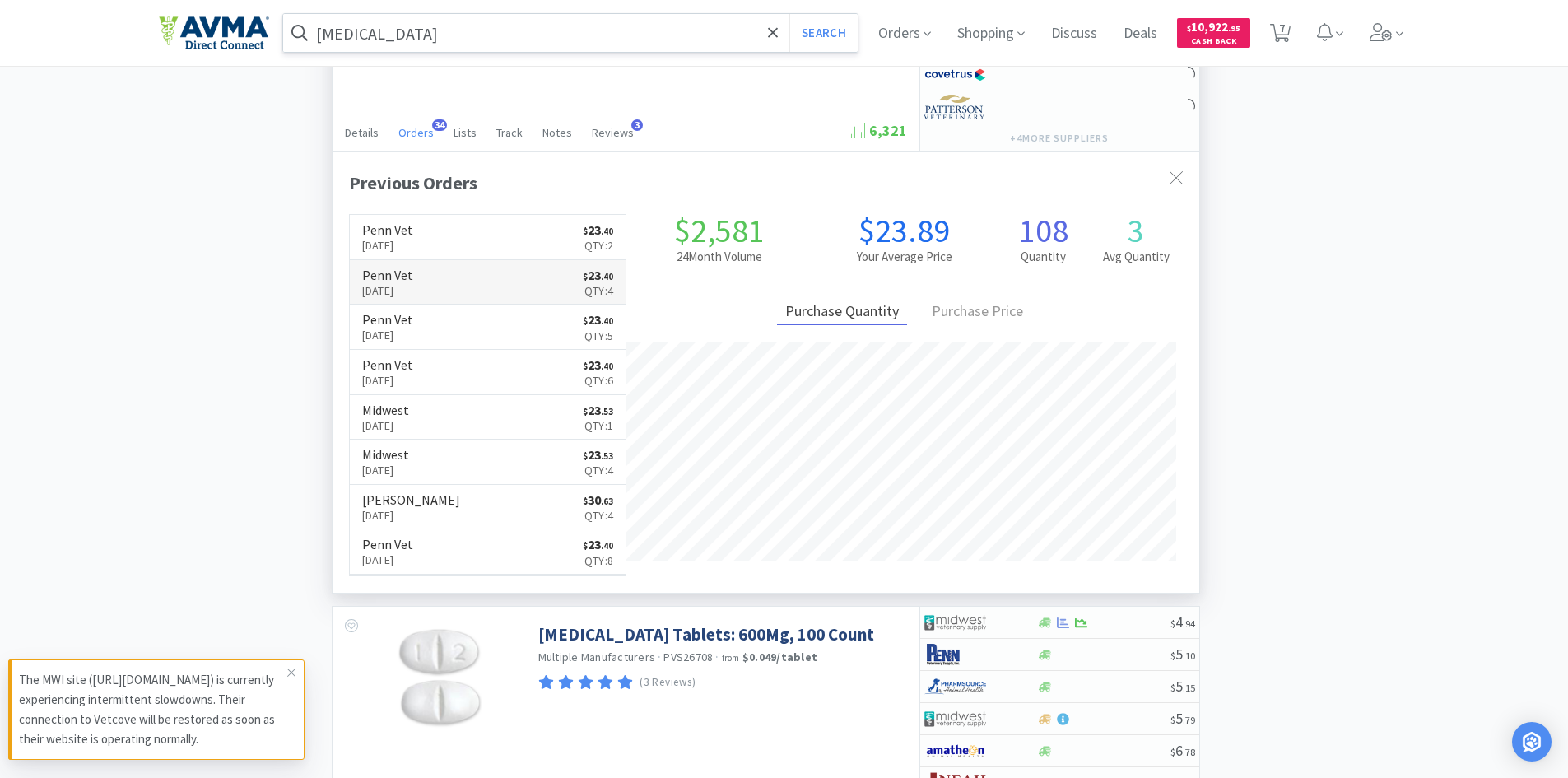
select select "3"
select select "4"
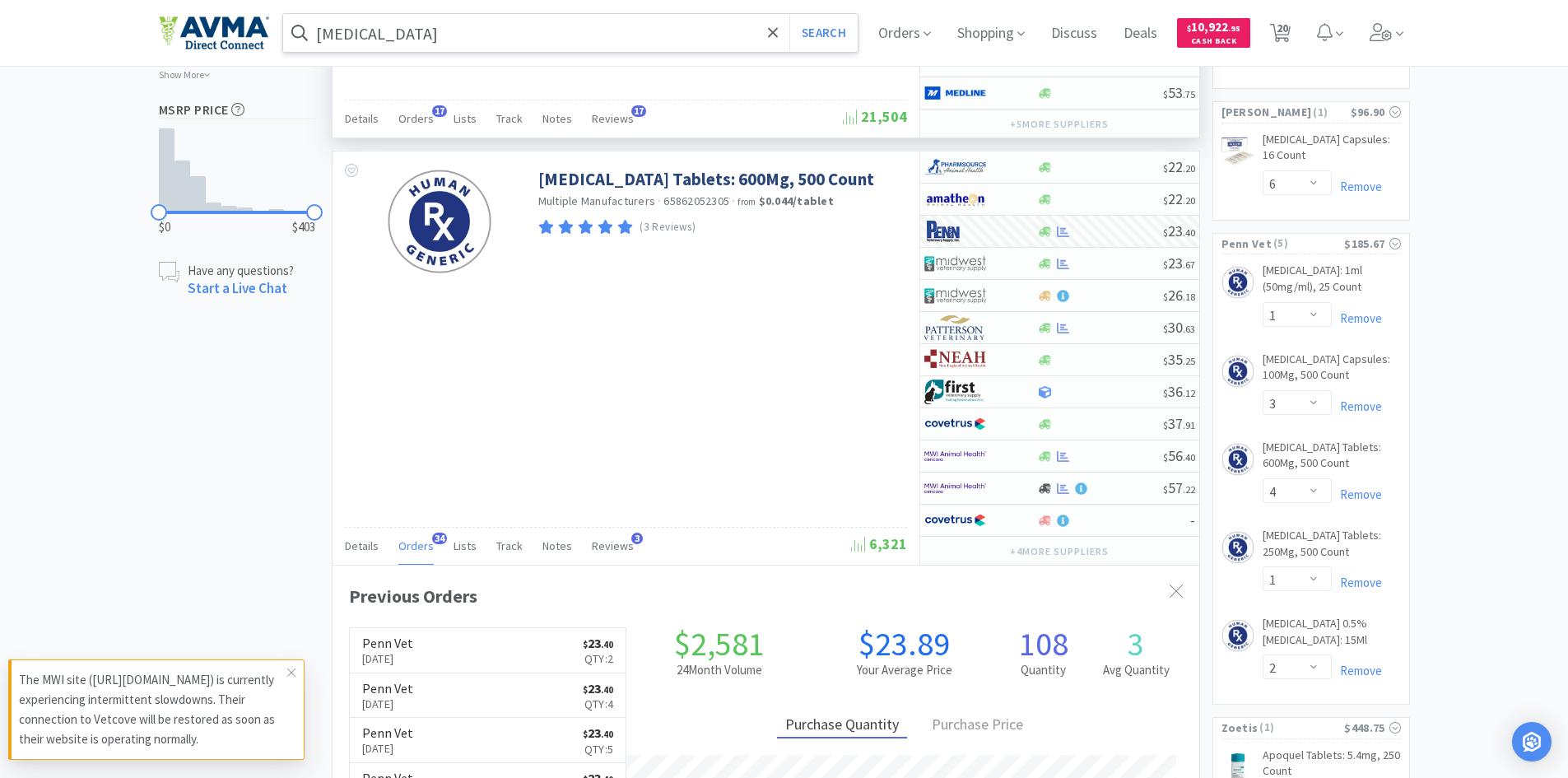
scroll to position [823, 0]
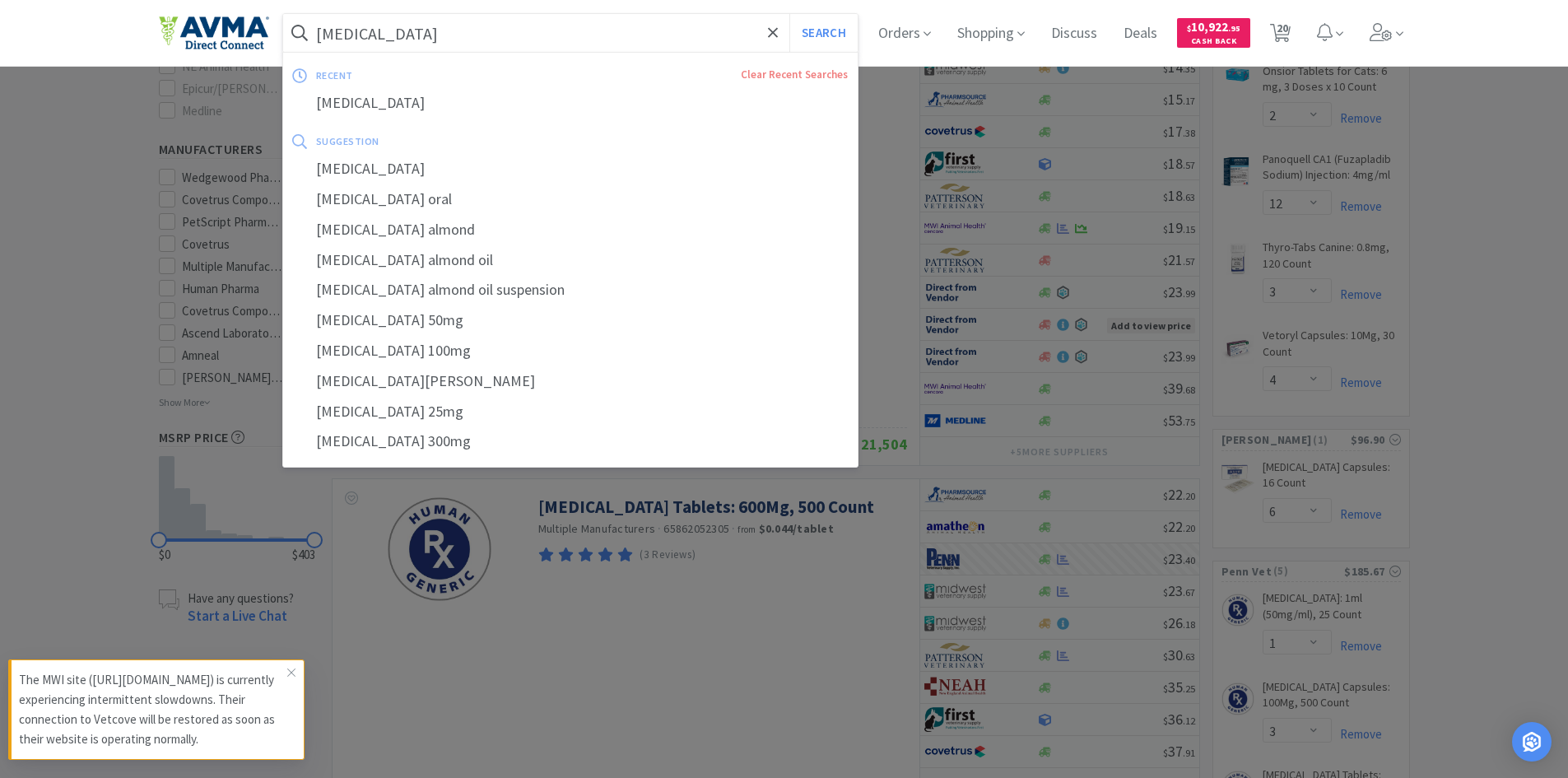
click at [561, 42] on input "gabapentin" at bounding box center [570, 33] width 575 height 38
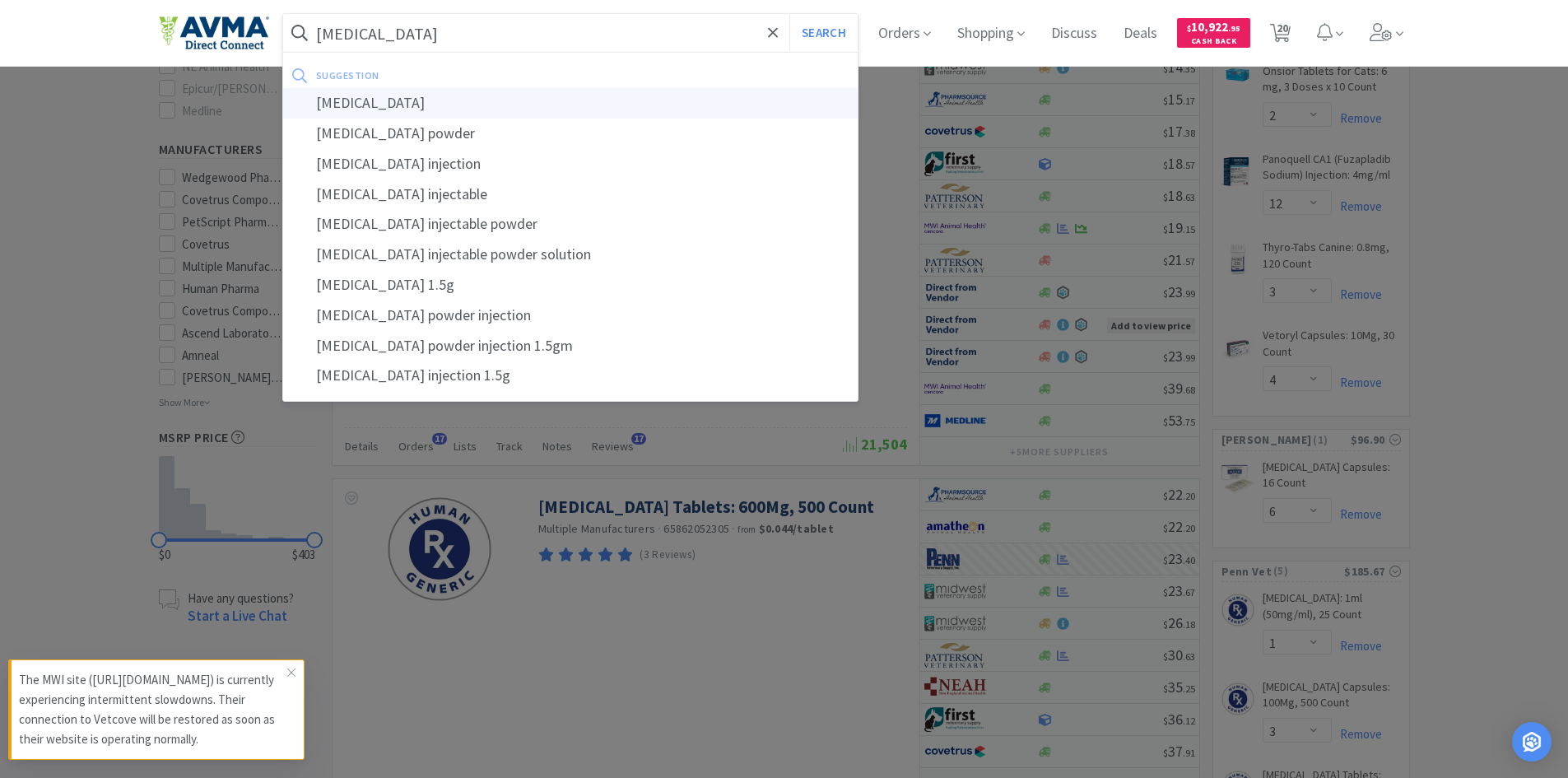
click at [327, 111] on div "unasyn" at bounding box center [570, 103] width 575 height 30
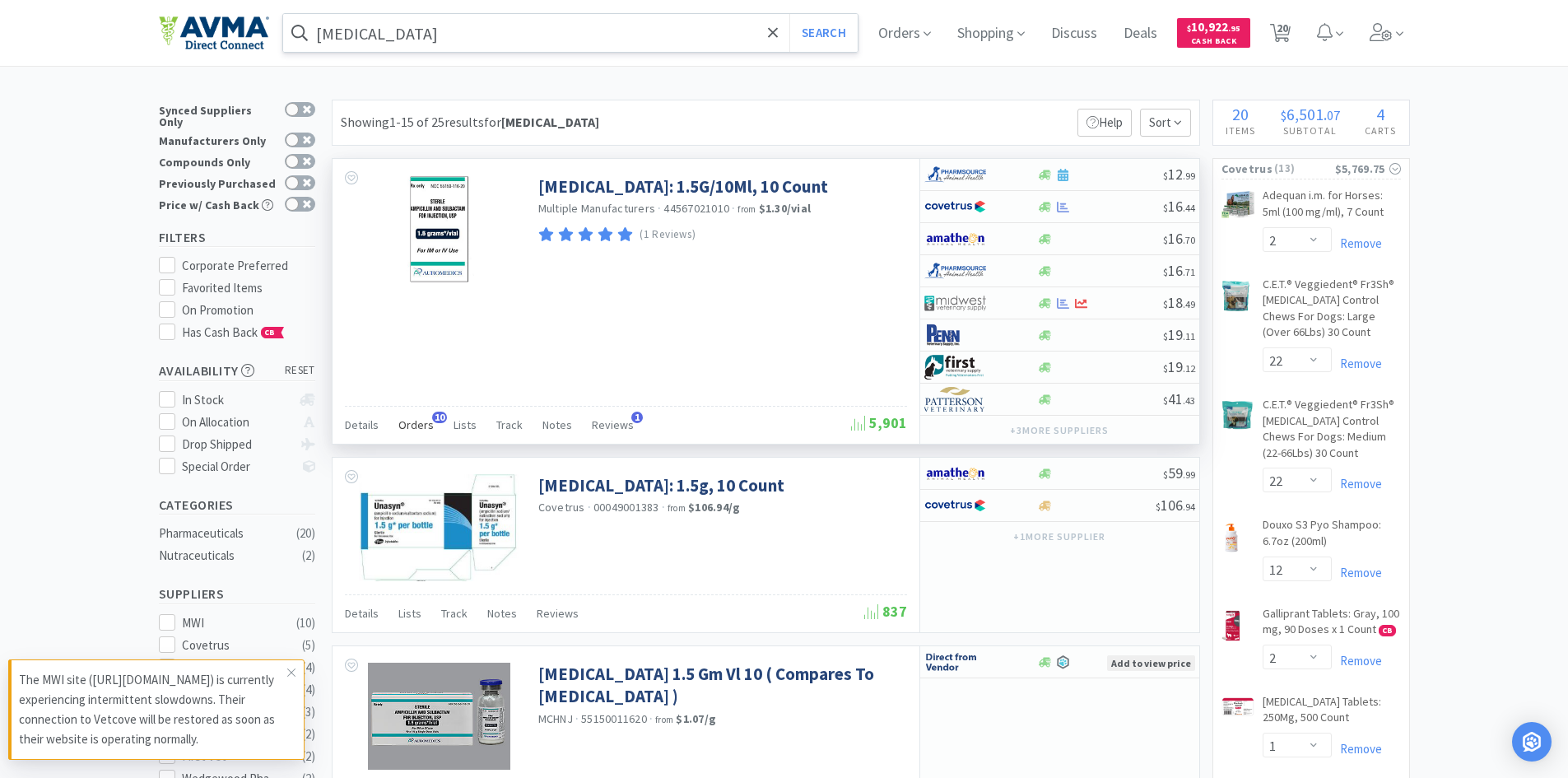
click at [414, 432] on span "Orders" at bounding box center [416, 425] width 36 height 15
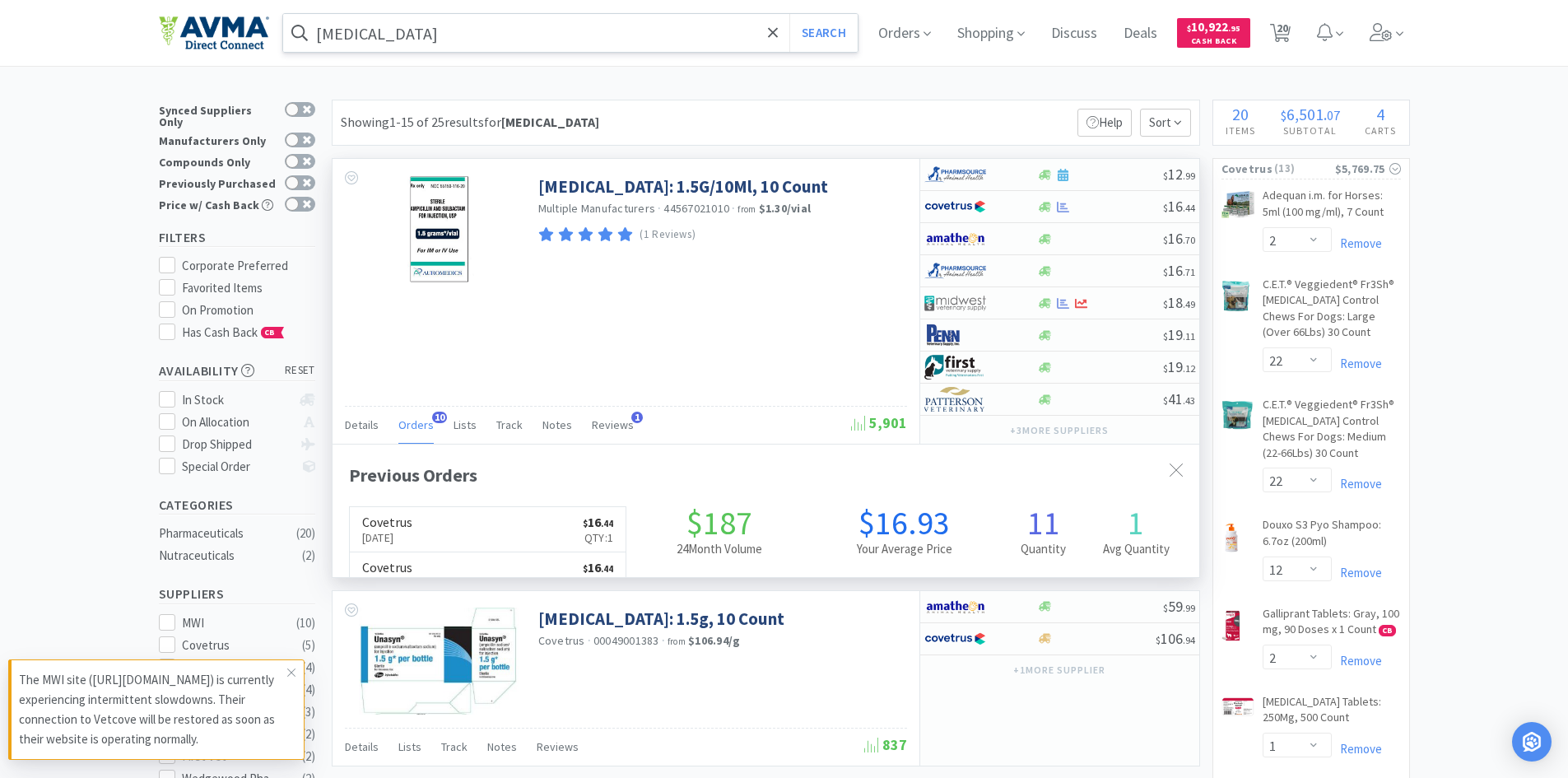
scroll to position [442, 866]
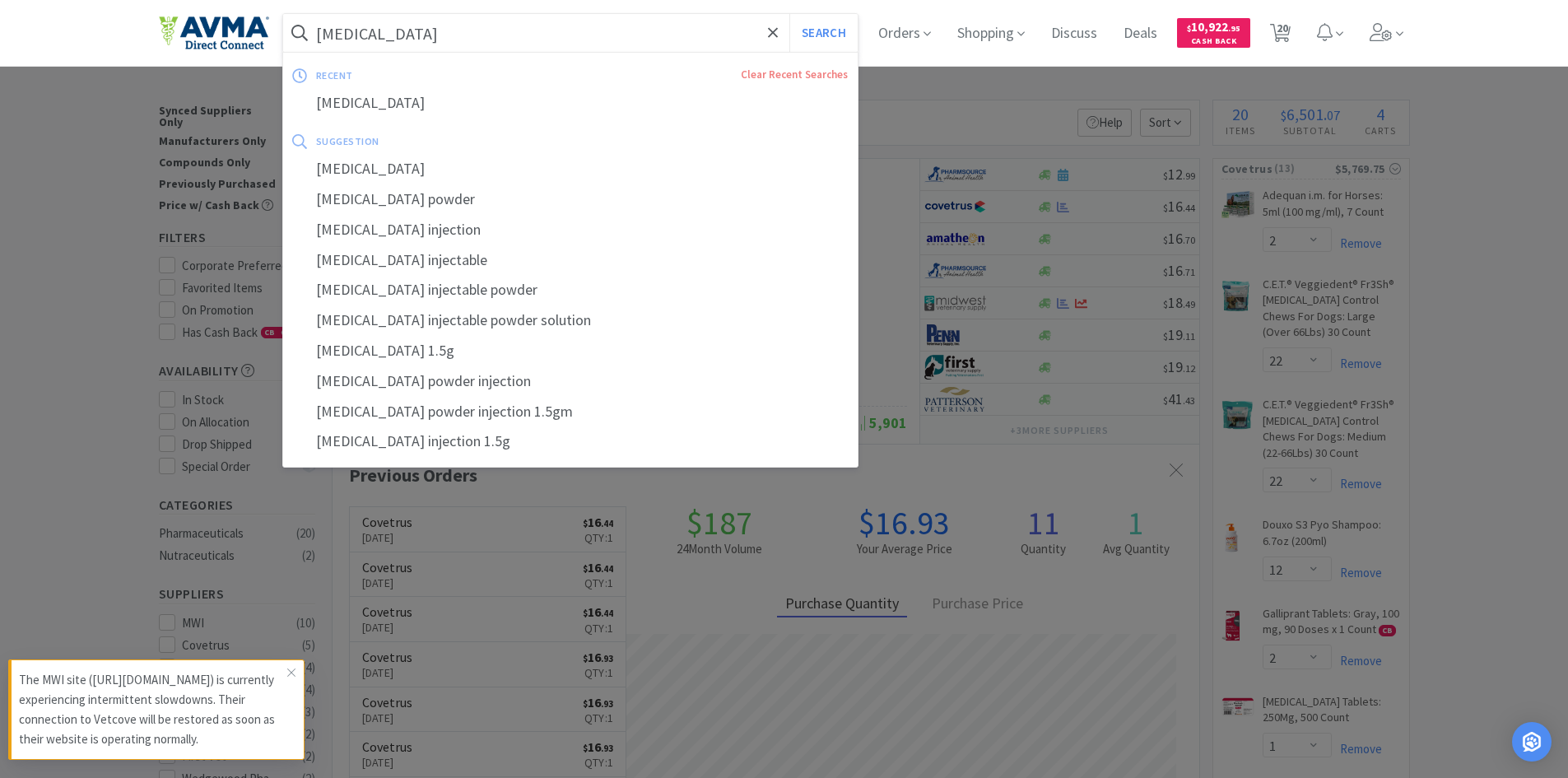
click at [460, 36] on input "unasyn" at bounding box center [570, 33] width 575 height 38
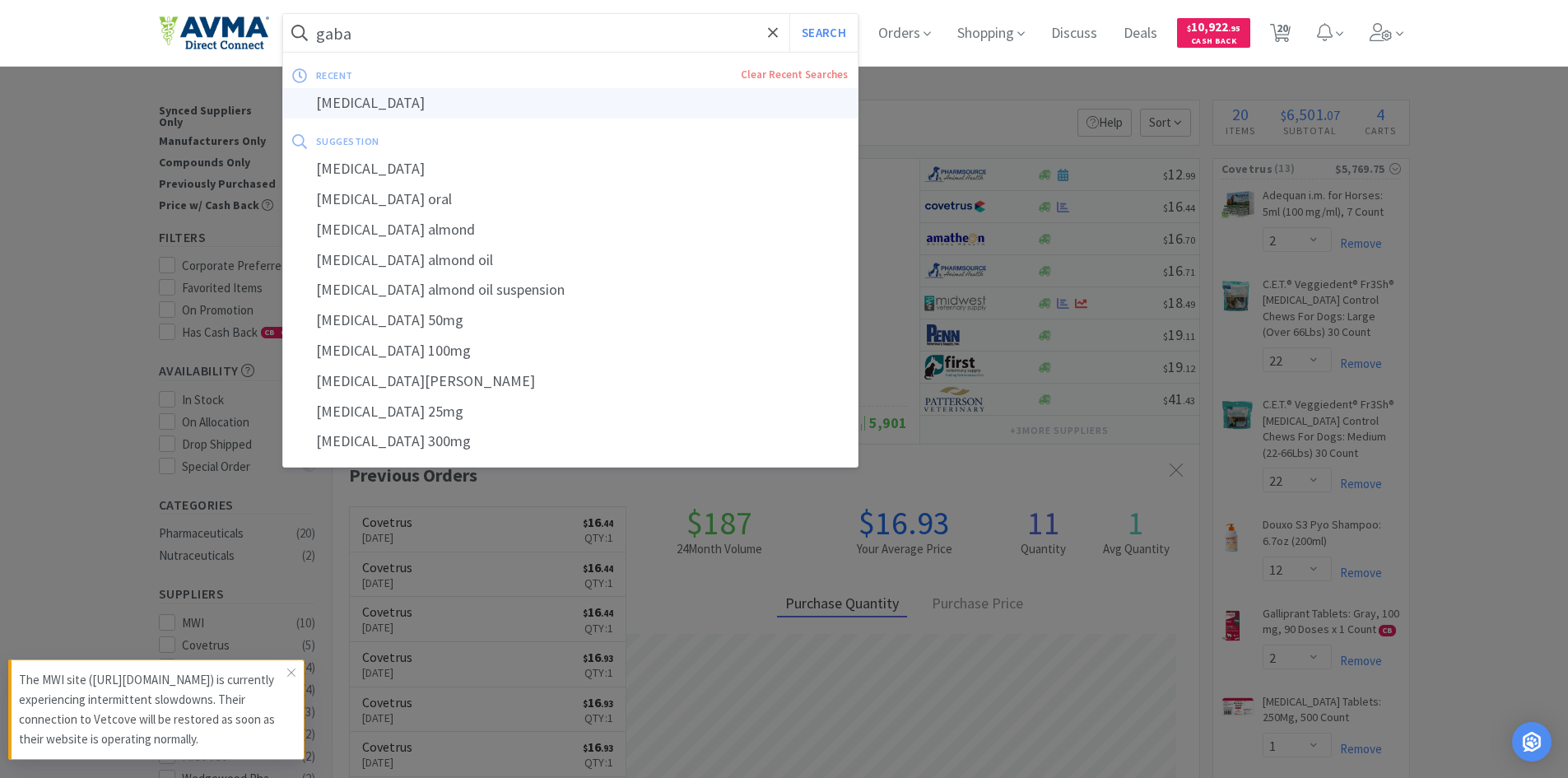
click at [372, 102] on div "gabapentin" at bounding box center [570, 103] width 575 height 30
type input "gabapentin"
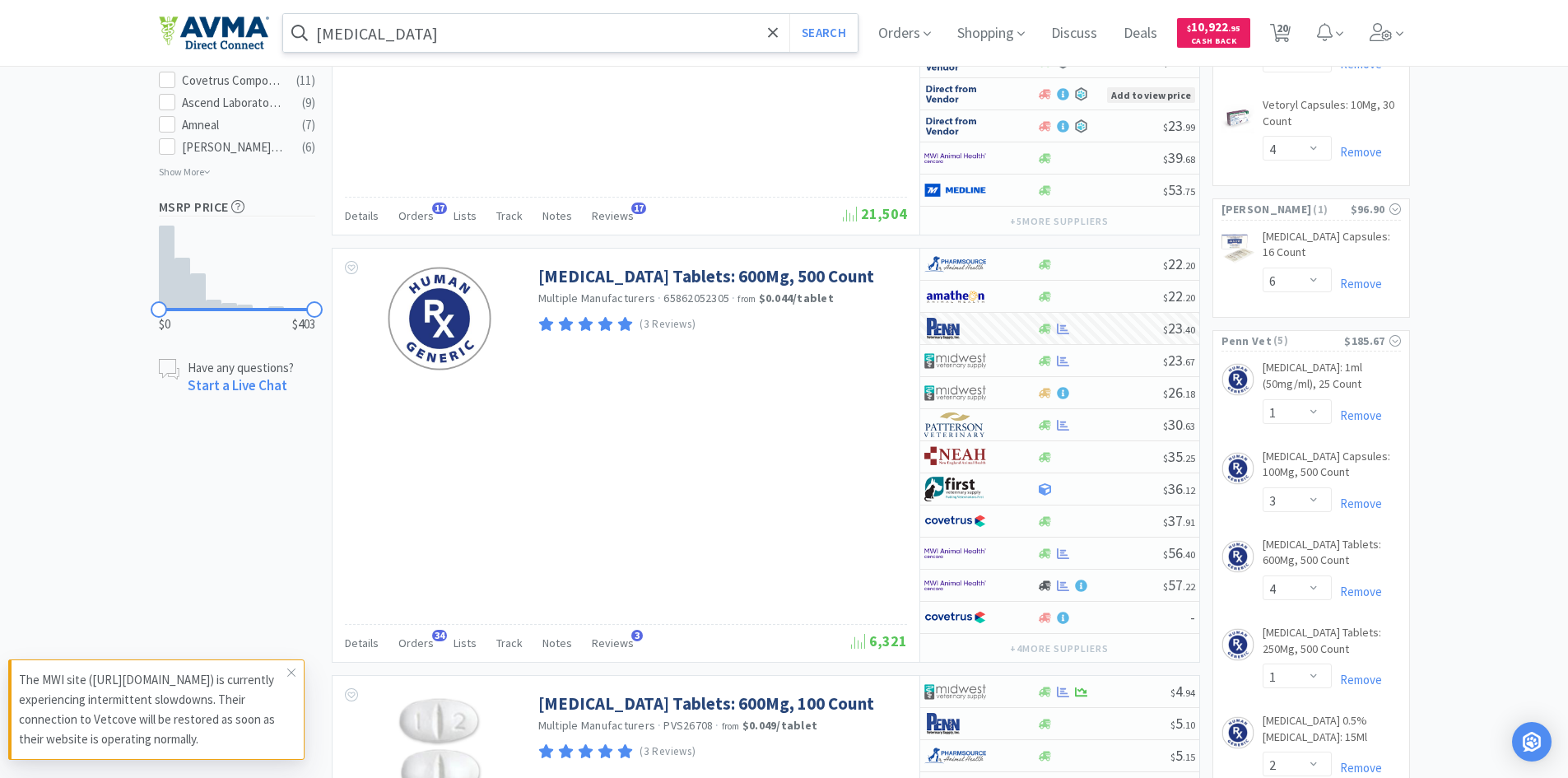
scroll to position [1070, 0]
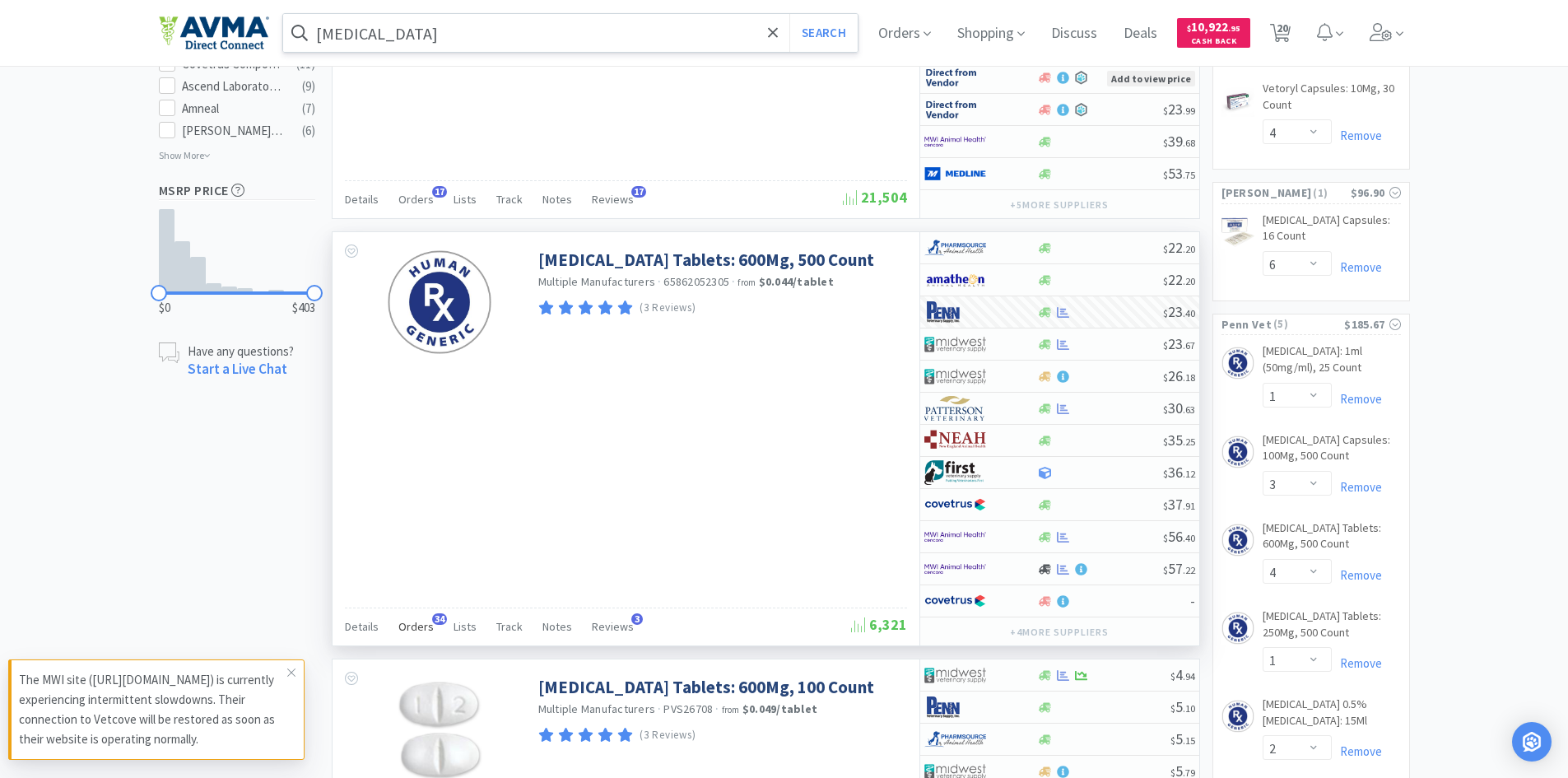
click at [398, 630] on span "Orders" at bounding box center [416, 627] width 36 height 15
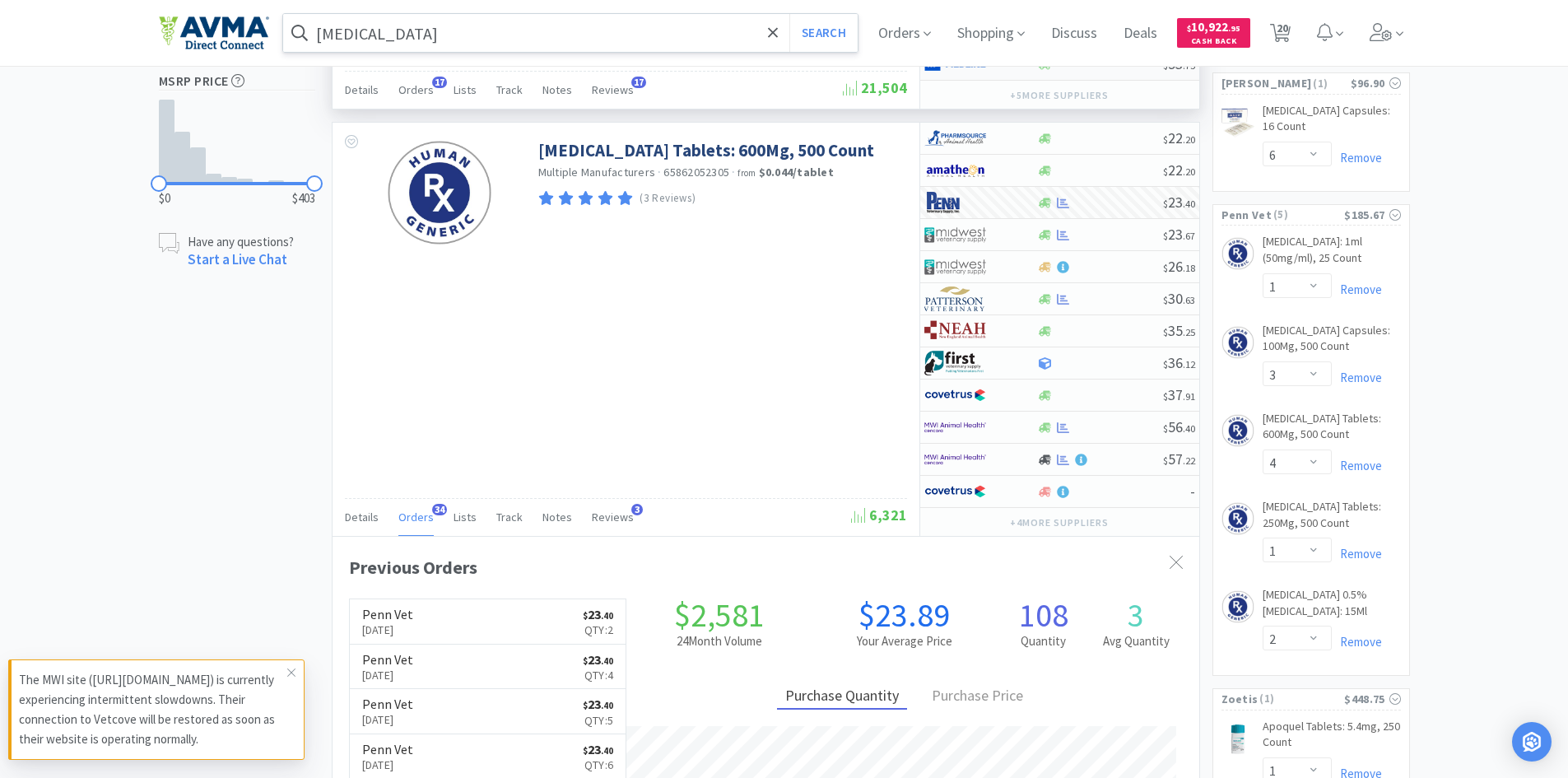
scroll to position [1152, 0]
